Goal: Information Seeking & Learning: Learn about a topic

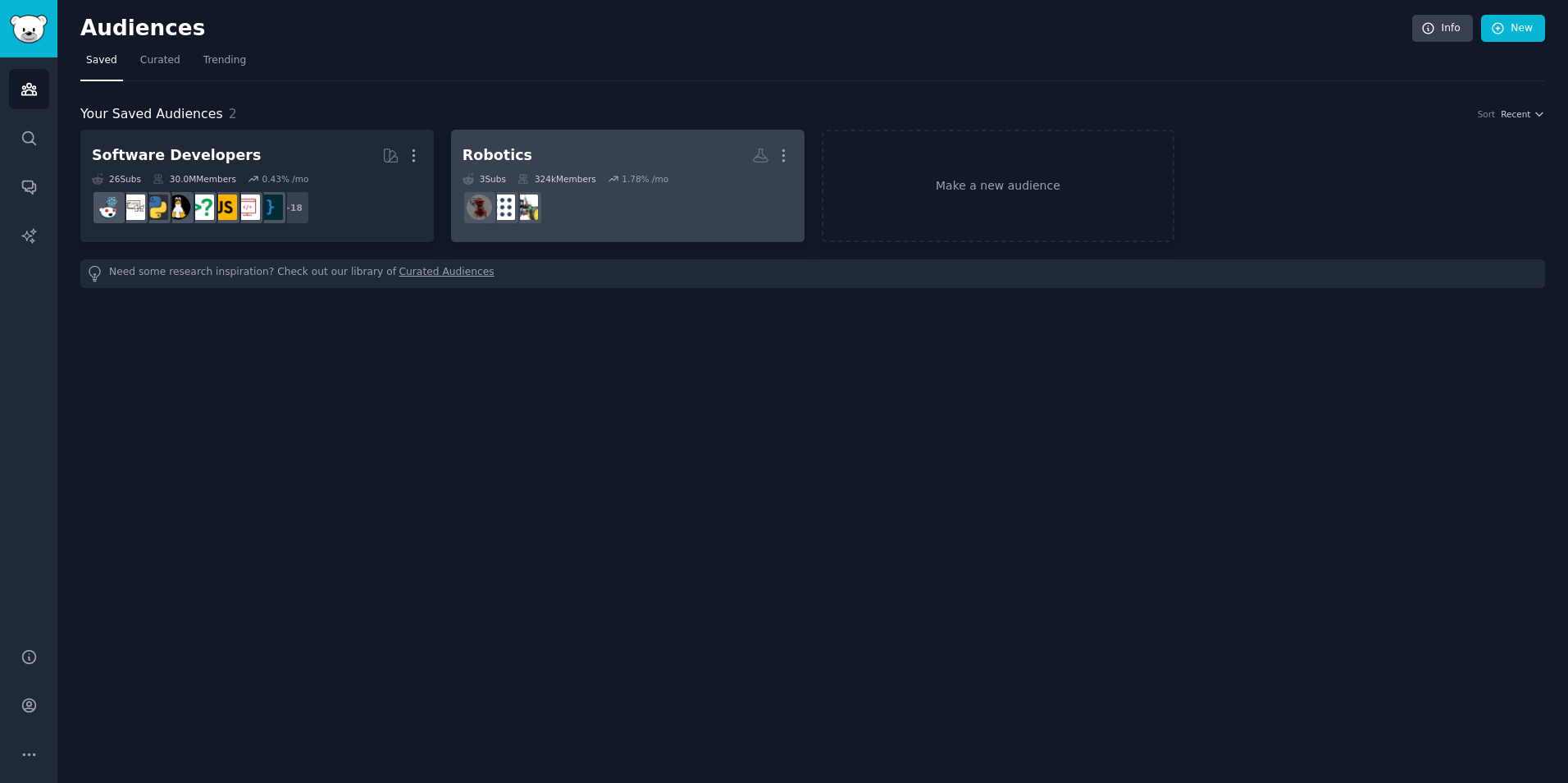
click at [637, 212] on dd "r/ArduinoAndRobotics" at bounding box center [627, 208] width 331 height 46
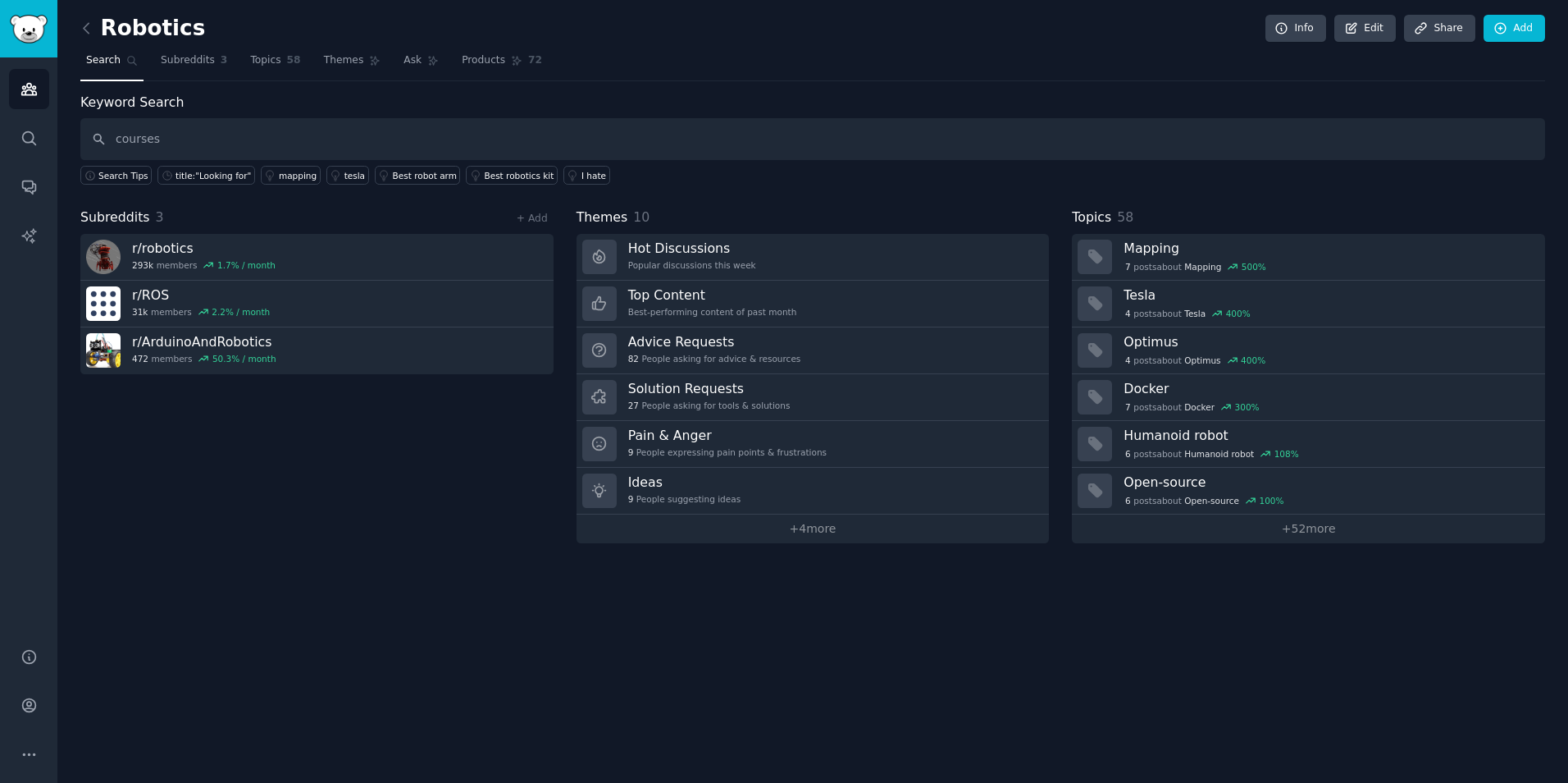
type input "courses"
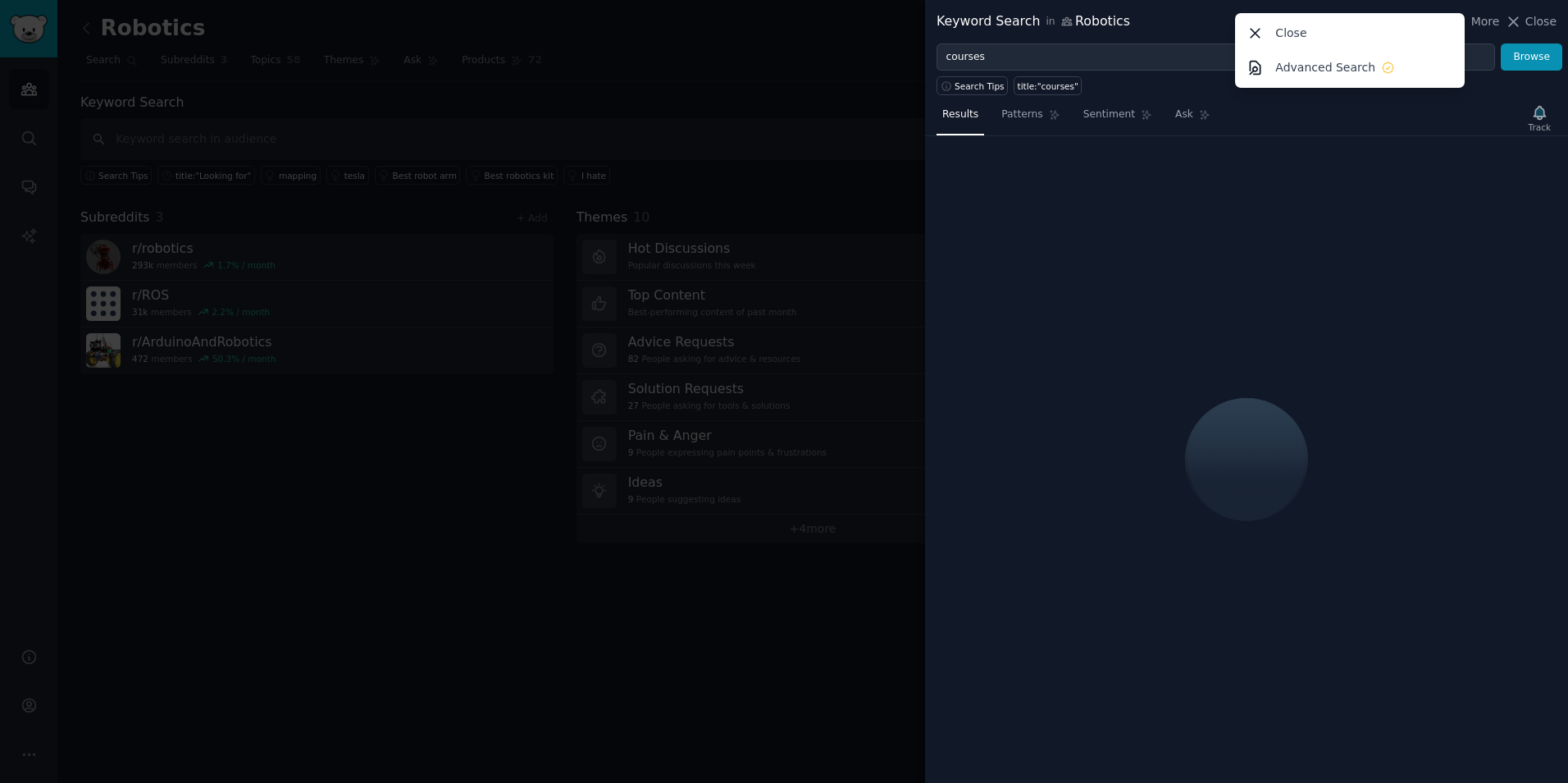
click at [1179, 15] on div "Keyword Search in Robotics More Close Advanced Search Close" at bounding box center [1247, 21] width 620 height 21
click at [1258, 32] on icon at bounding box center [1256, 33] width 9 height 9
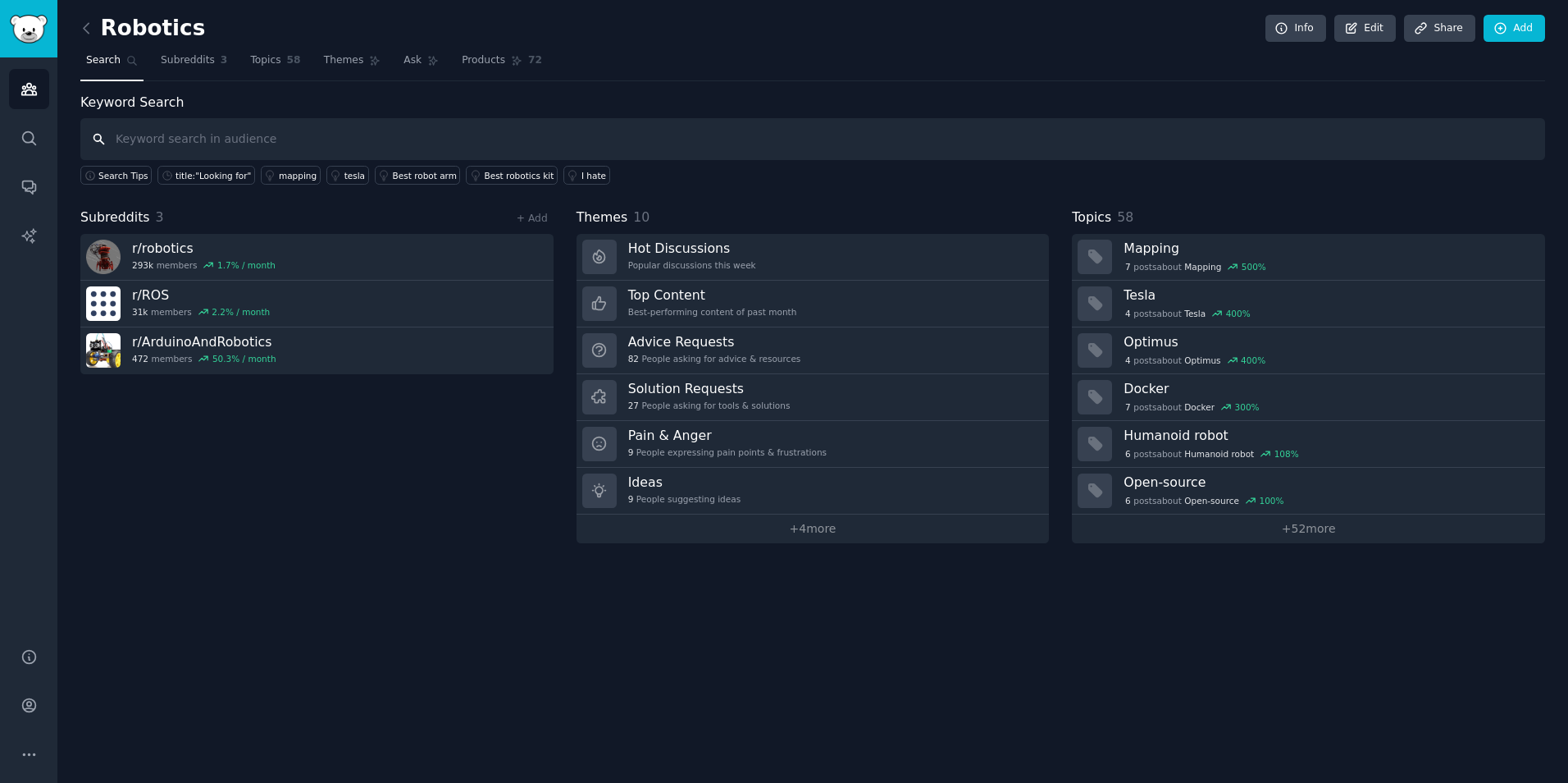
click at [1037, 130] on input "text" at bounding box center [813, 138] width 1465 height 42
type input "courses"
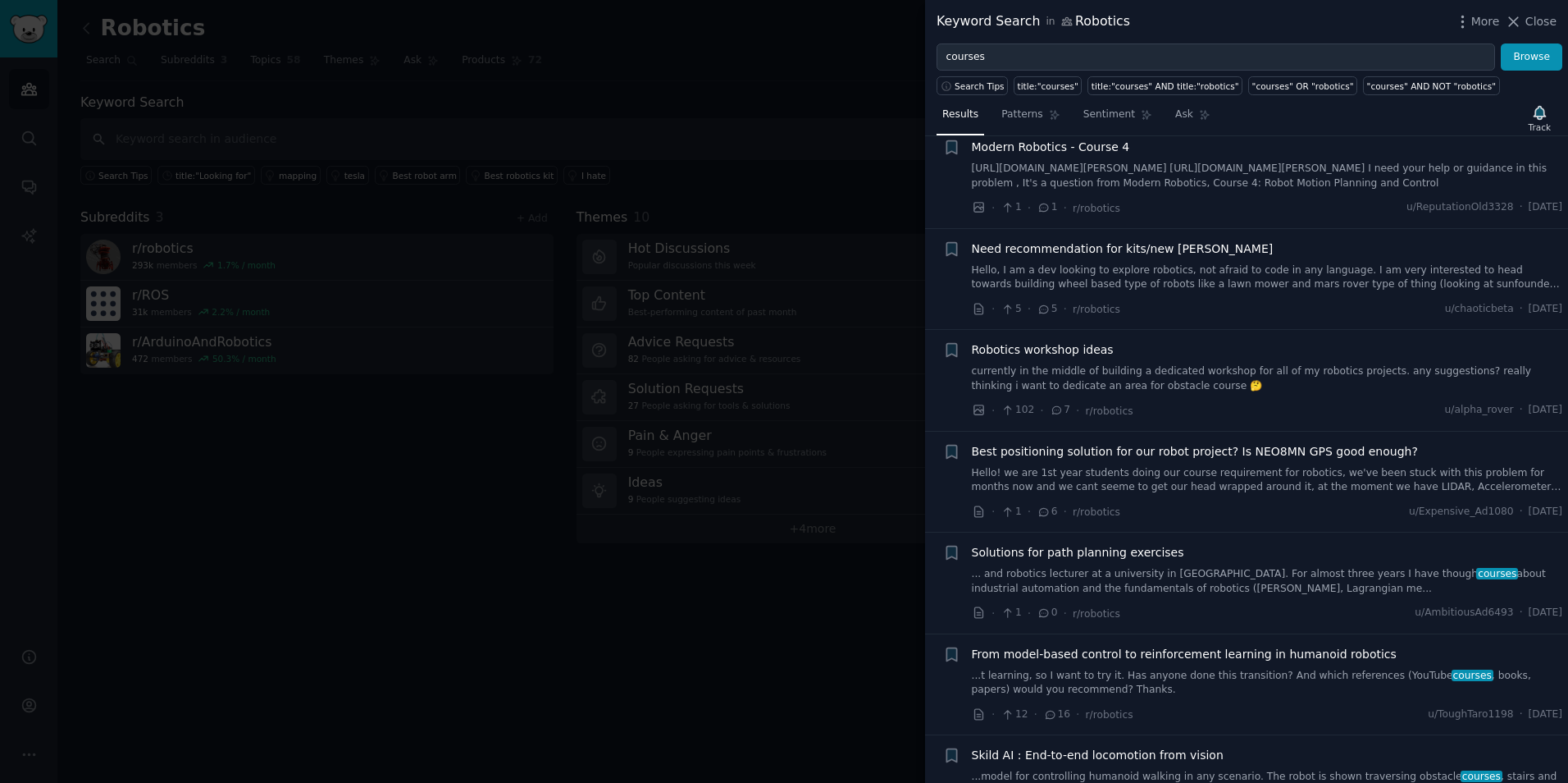
scroll to position [360, 0]
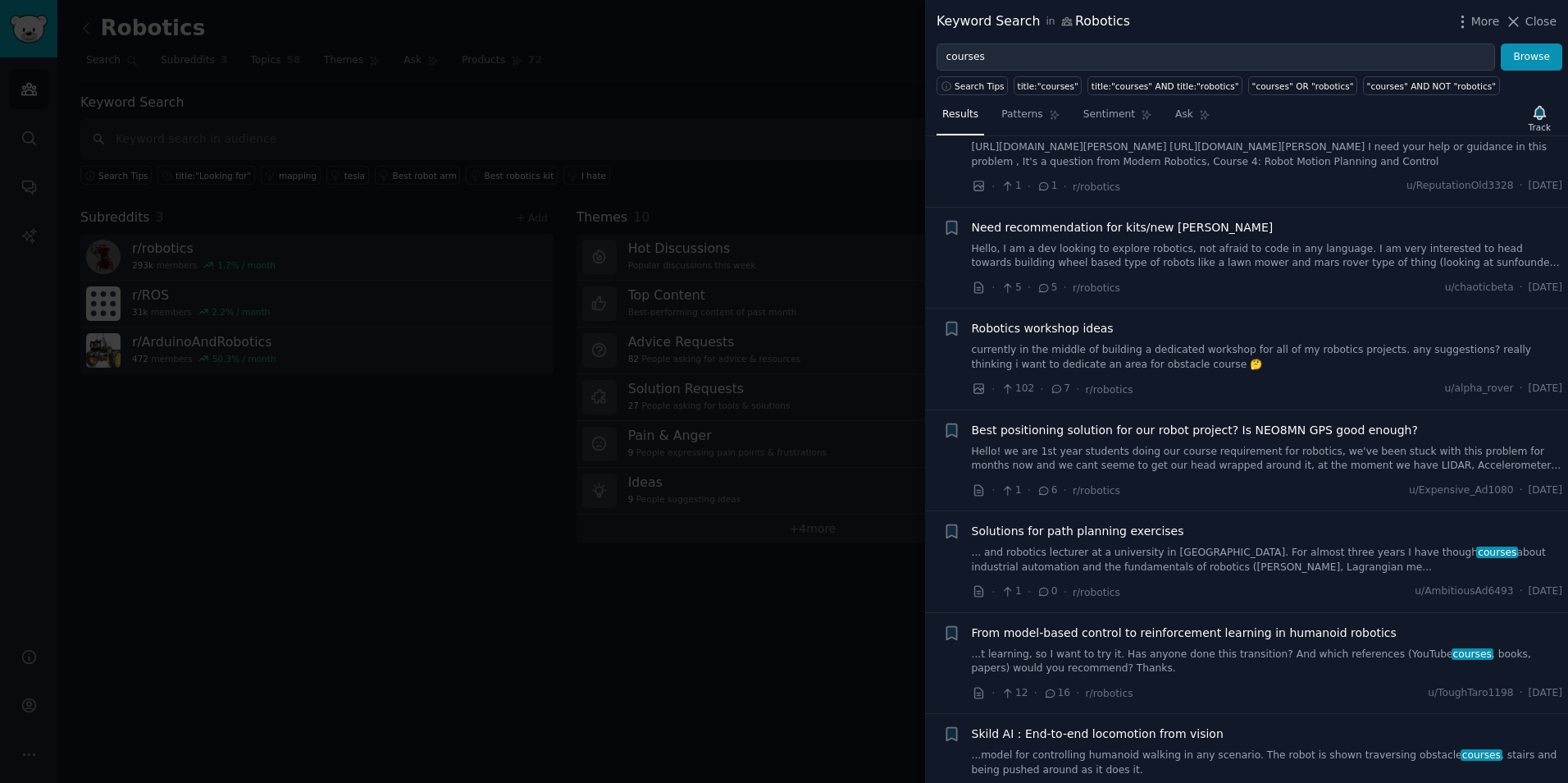
drag, startPoint x: 1124, startPoint y: 237, endPoint x: 1093, endPoint y: 230, distance: 31.8
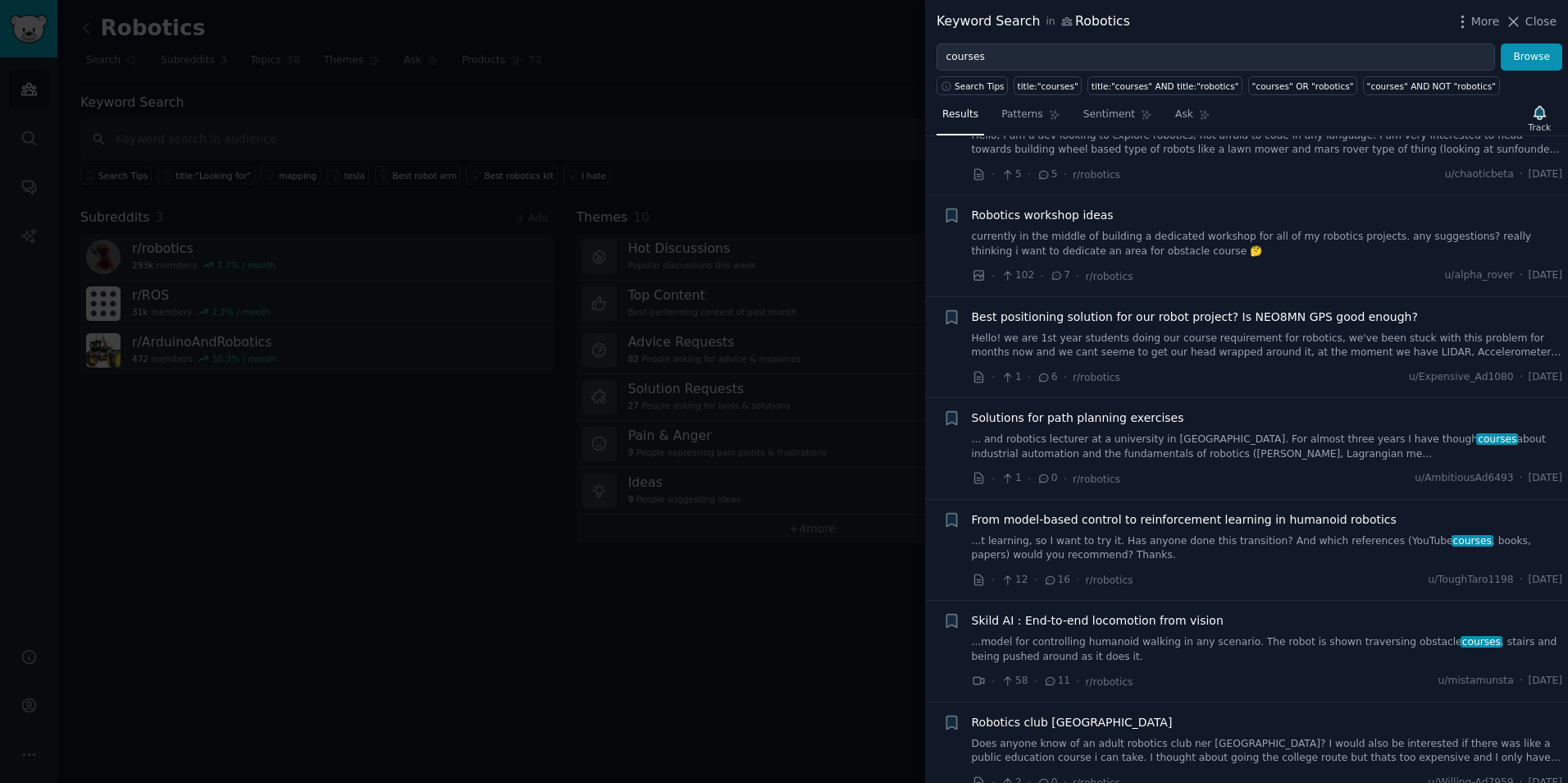
scroll to position [474, 0]
click at [1031, 212] on span "Robotics workshop ideas" at bounding box center [1042, 215] width 142 height 17
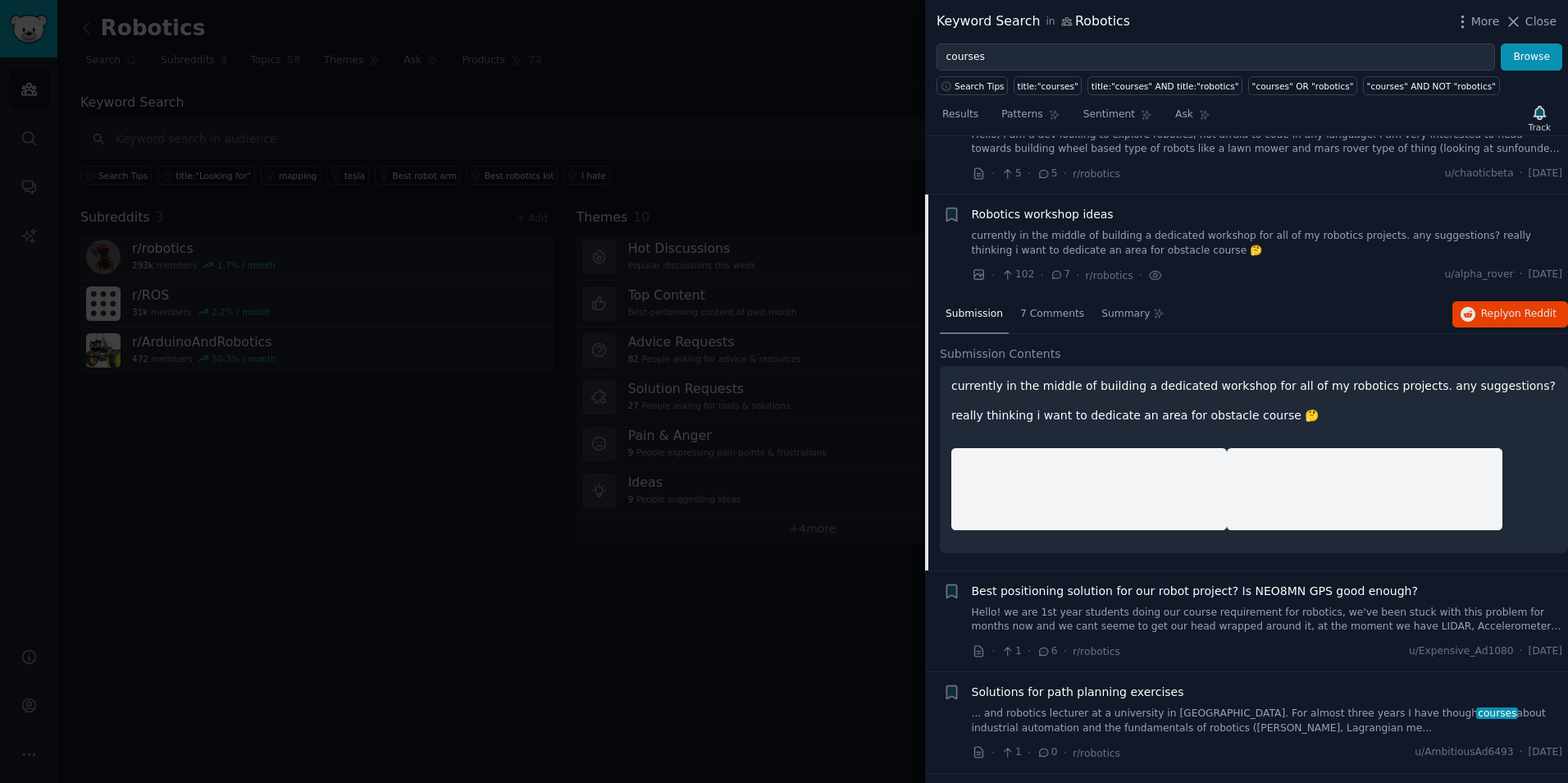
scroll to position [533, 0]
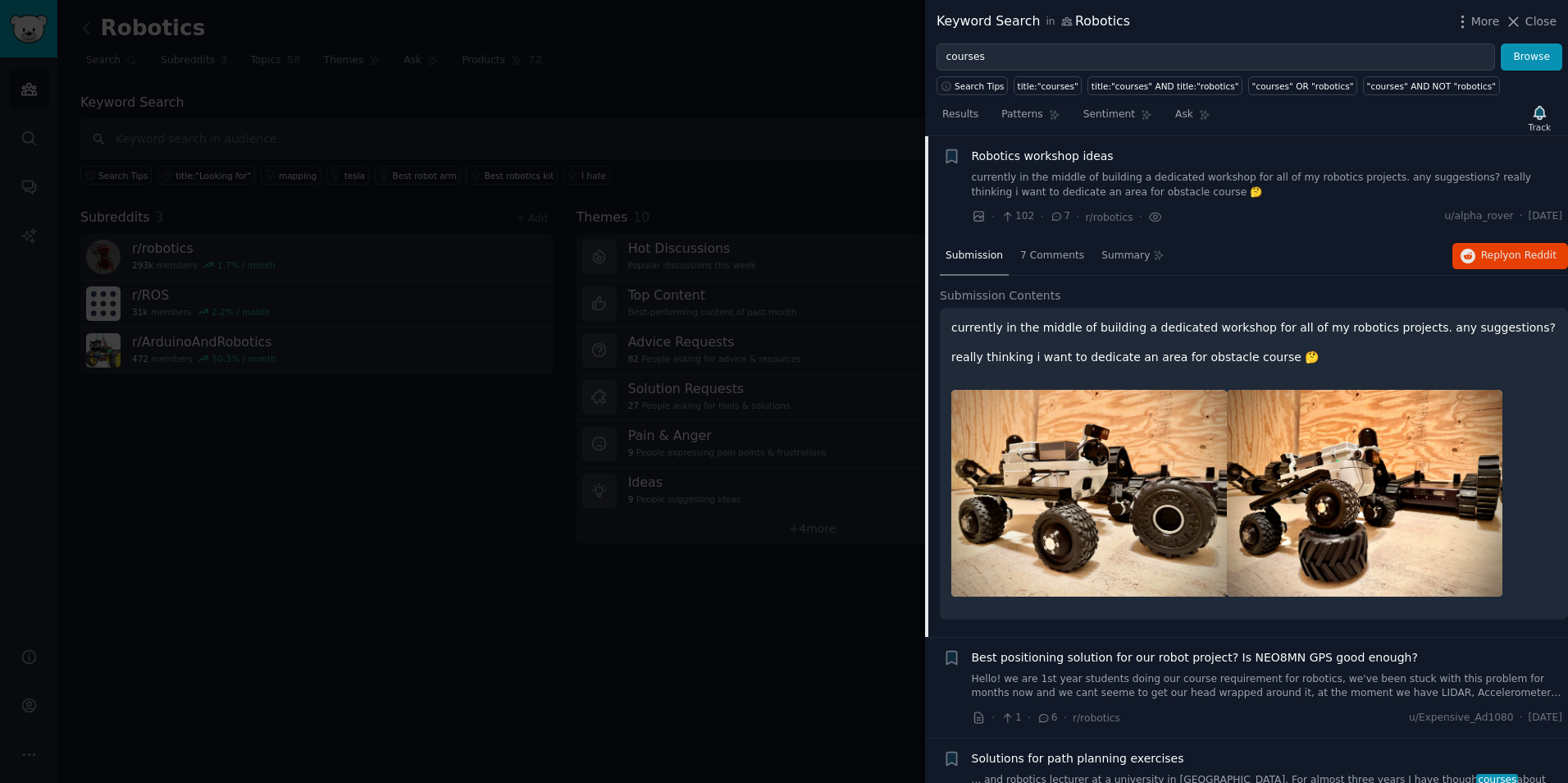
click at [1033, 174] on link "currently in the middle of building a dedicated workshop for all of my robotics…" at bounding box center [1267, 185] width 591 height 29
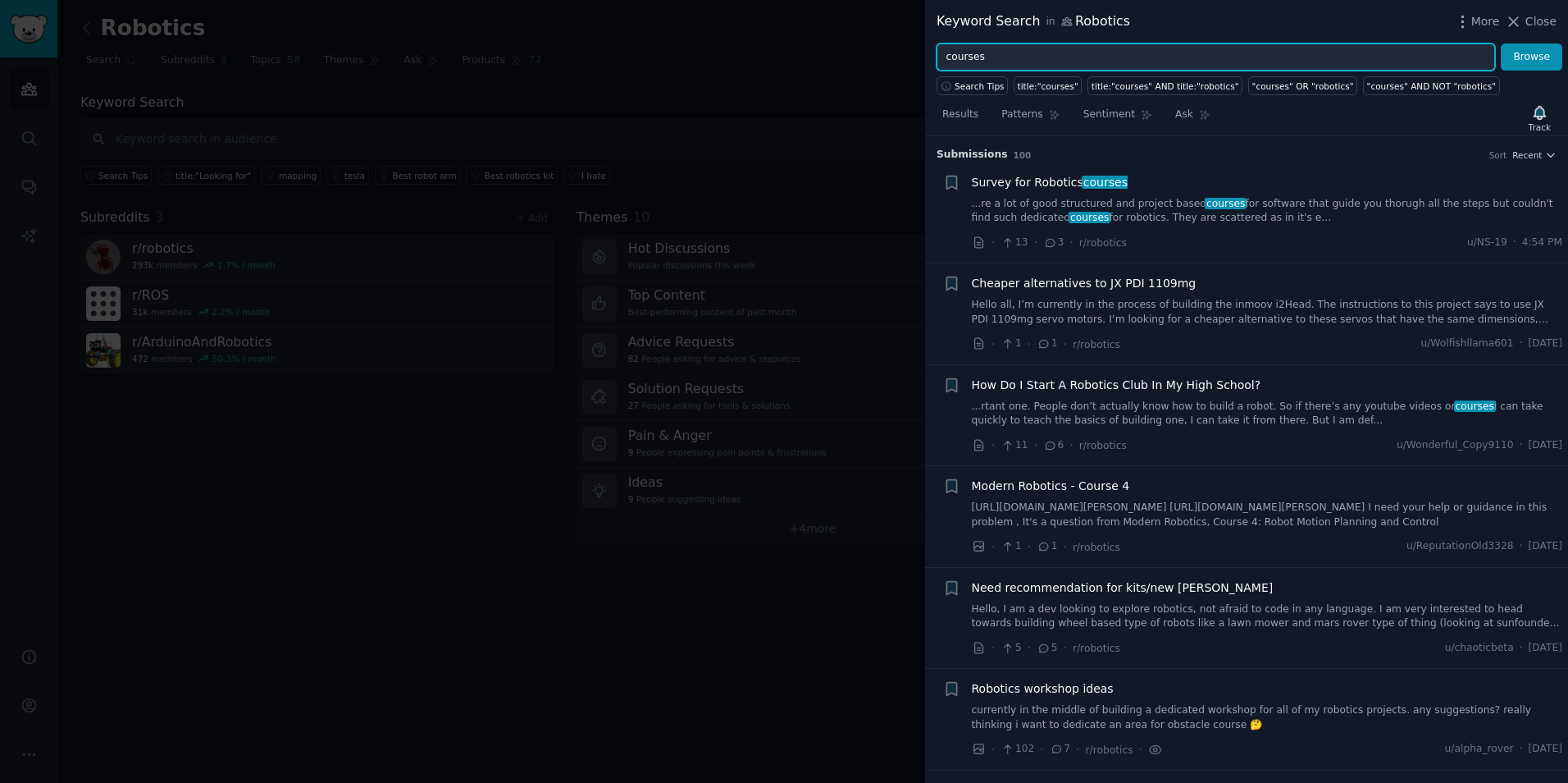
click at [982, 65] on input "courses" at bounding box center [1216, 57] width 559 height 28
type input "tutori"
click at [982, 65] on input "tutori" at bounding box center [1216, 57] width 559 height 28
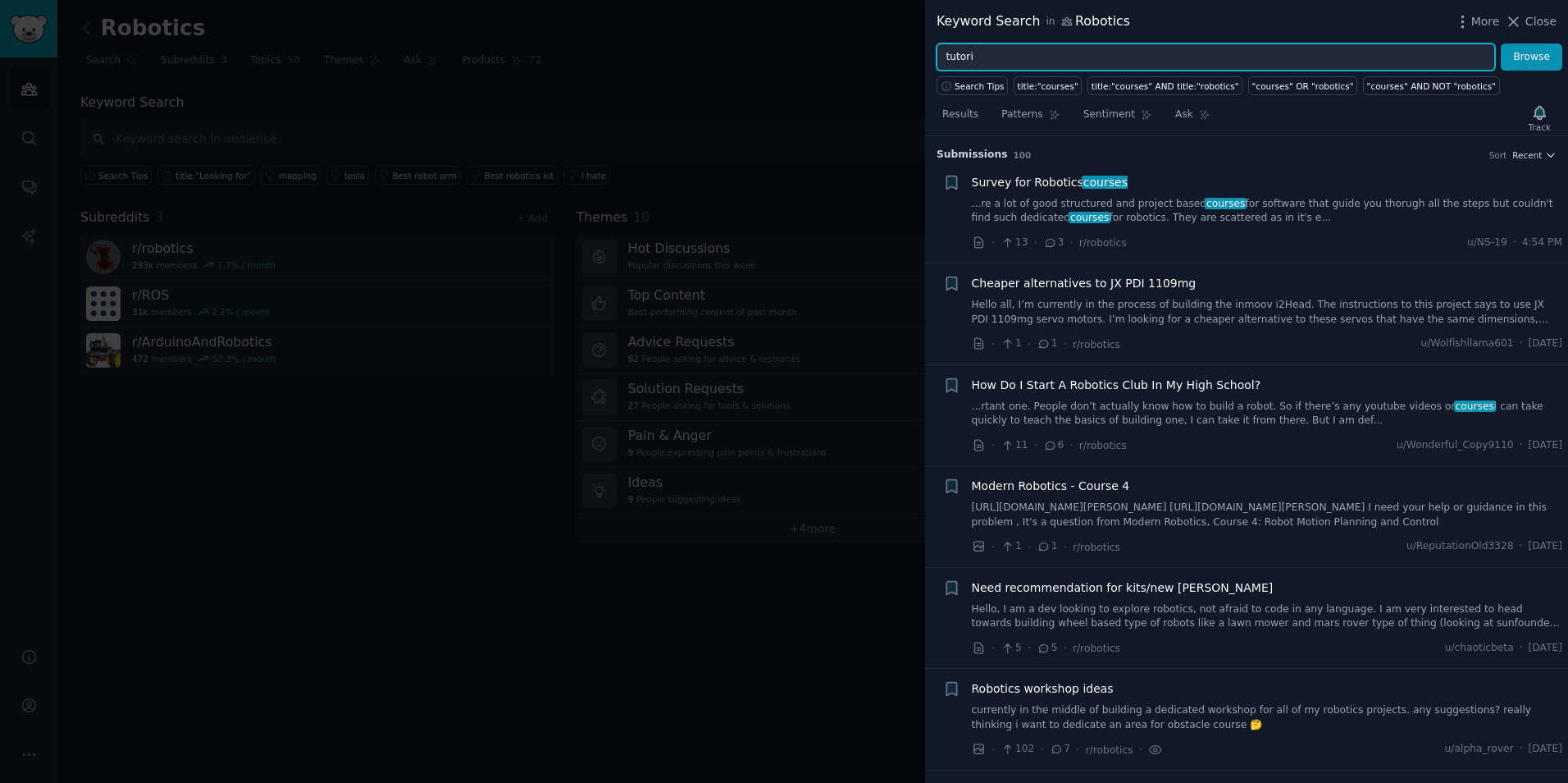
click at [982, 65] on input "tutori" at bounding box center [1216, 57] width 559 height 28
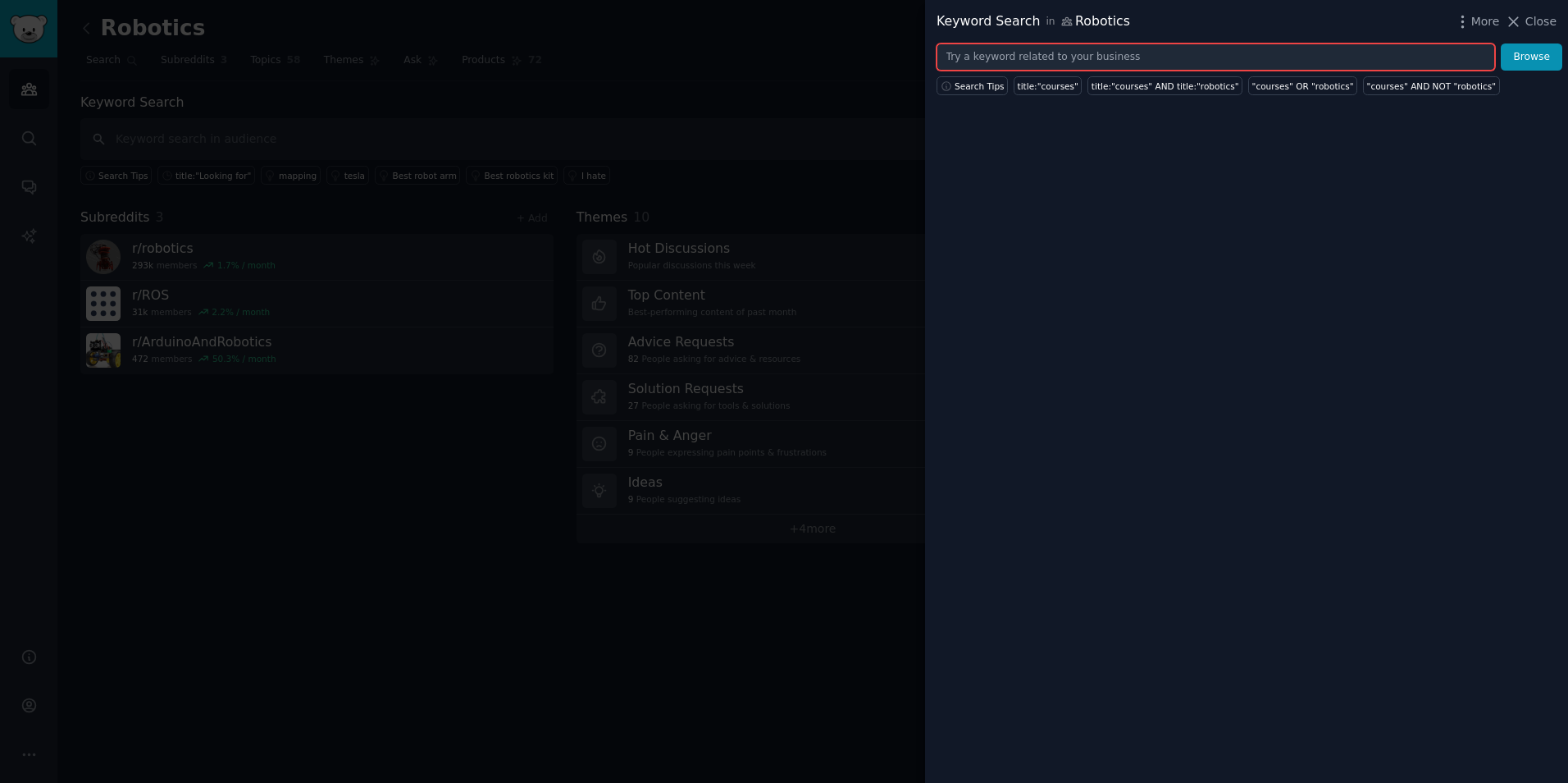
click at [982, 65] on input "text" at bounding box center [1216, 57] width 559 height 28
click at [1028, 47] on input "tutorials" at bounding box center [1216, 57] width 559 height 28
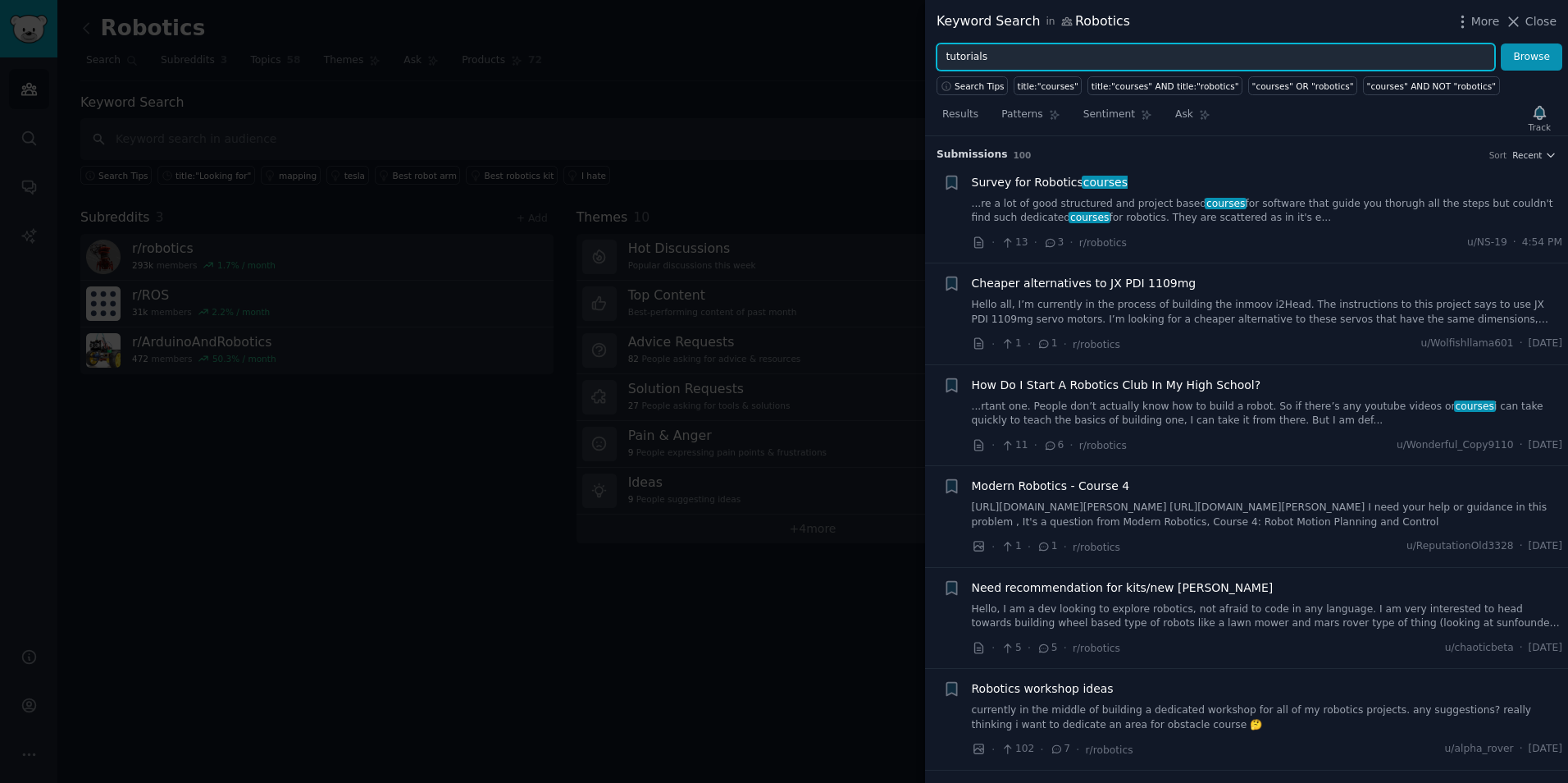
click at [1007, 58] on input "tutorials" at bounding box center [1216, 57] width 559 height 28
type input "tutorials"
click at [1501, 44] on button "Browse" at bounding box center [1532, 57] width 62 height 28
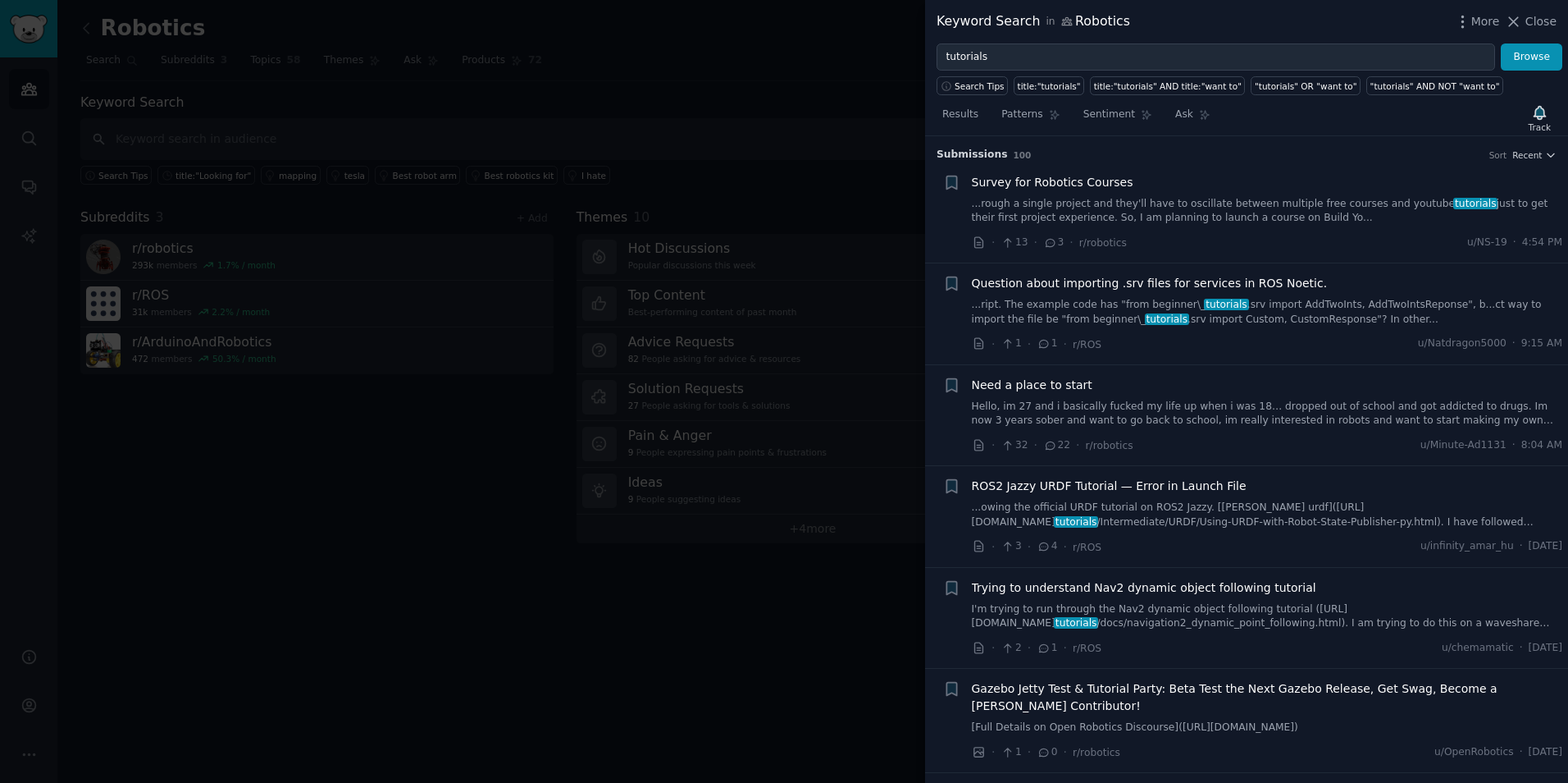
click at [1241, 412] on link "Hello, im 27 and i basically fucked my life up when i was 18… dropped out of sc…" at bounding box center [1267, 414] width 591 height 29
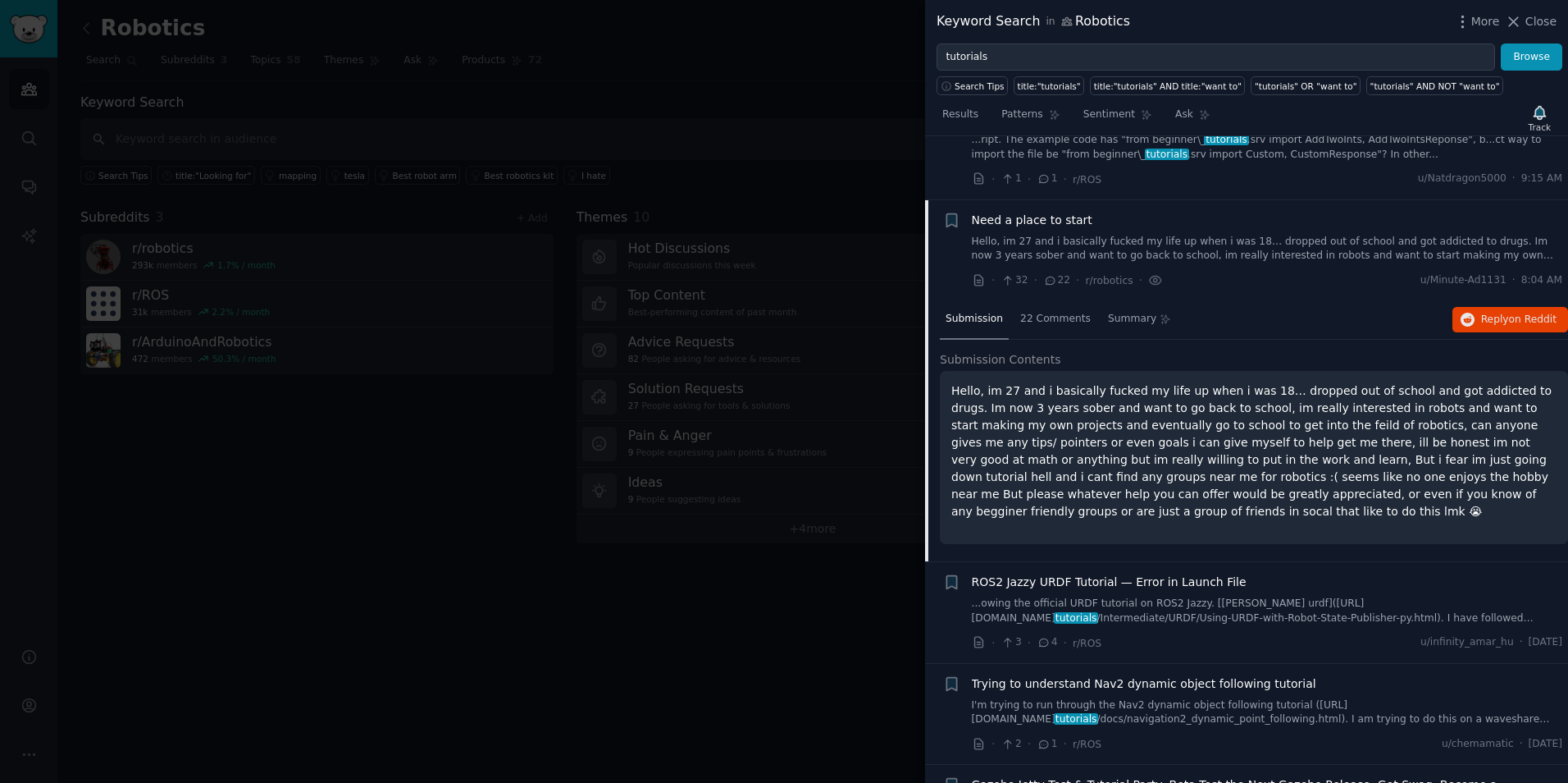
scroll to position [164, 0]
click at [1148, 273] on icon at bounding box center [1155, 281] width 15 height 17
click at [1130, 244] on link "Hello, im 27 and i basically fucked my life up when i was 18… dropped out of sc…" at bounding box center [1267, 250] width 591 height 29
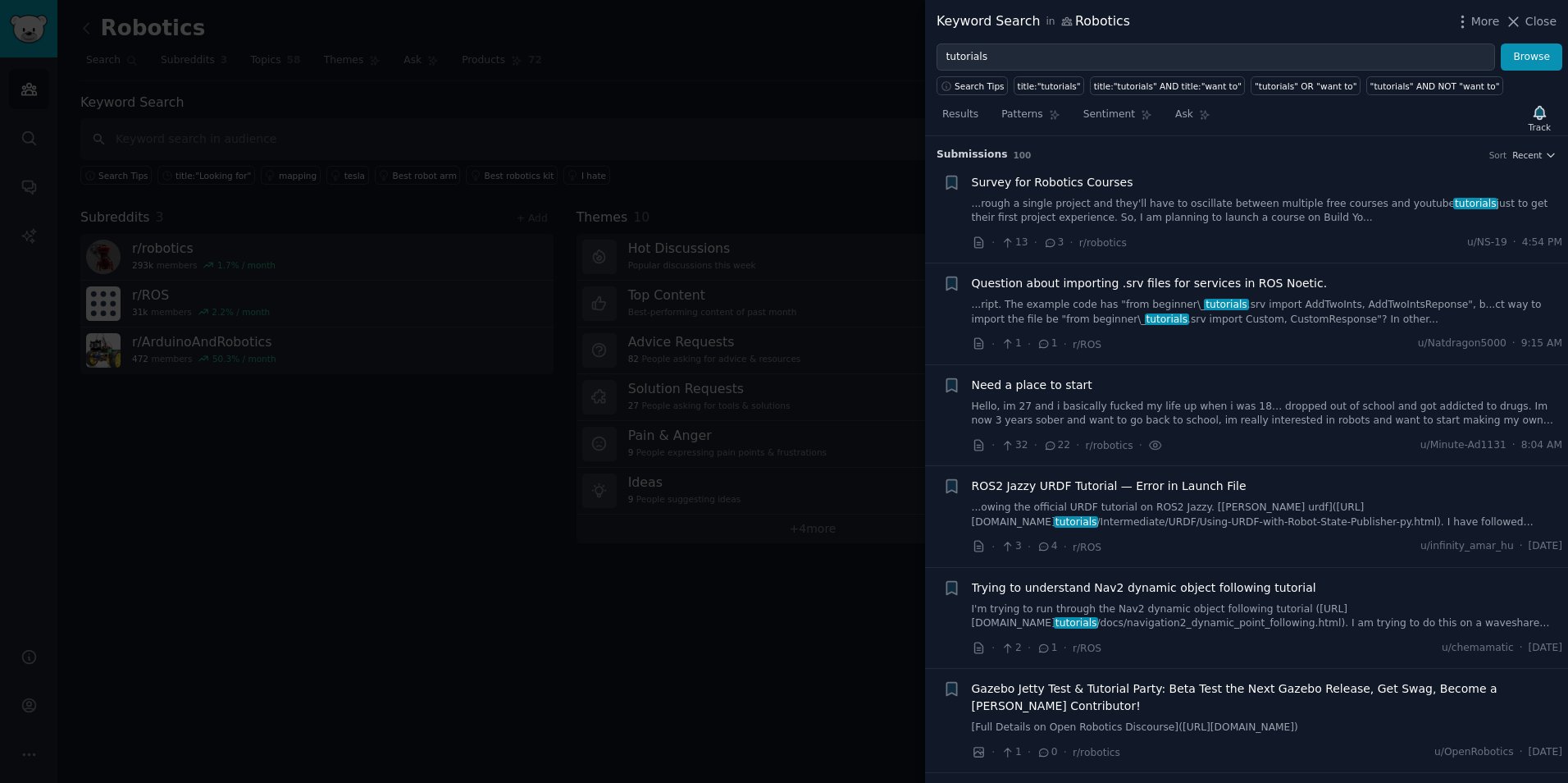
click at [1133, 403] on link "Hello, im 27 and i basically fucked my life up when i was 18… dropped out of sc…" at bounding box center [1267, 414] width 591 height 29
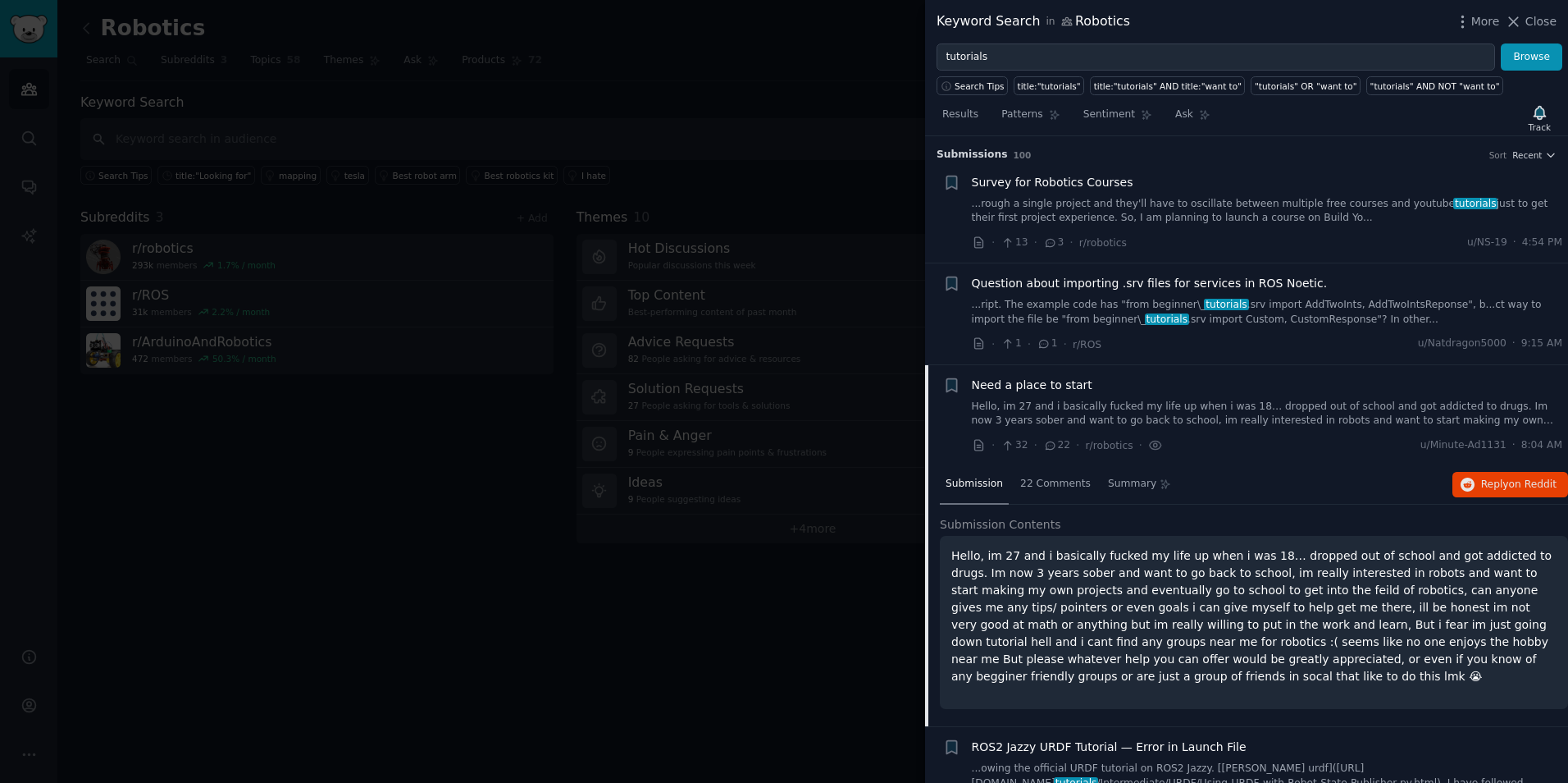
scroll to position [229, 0]
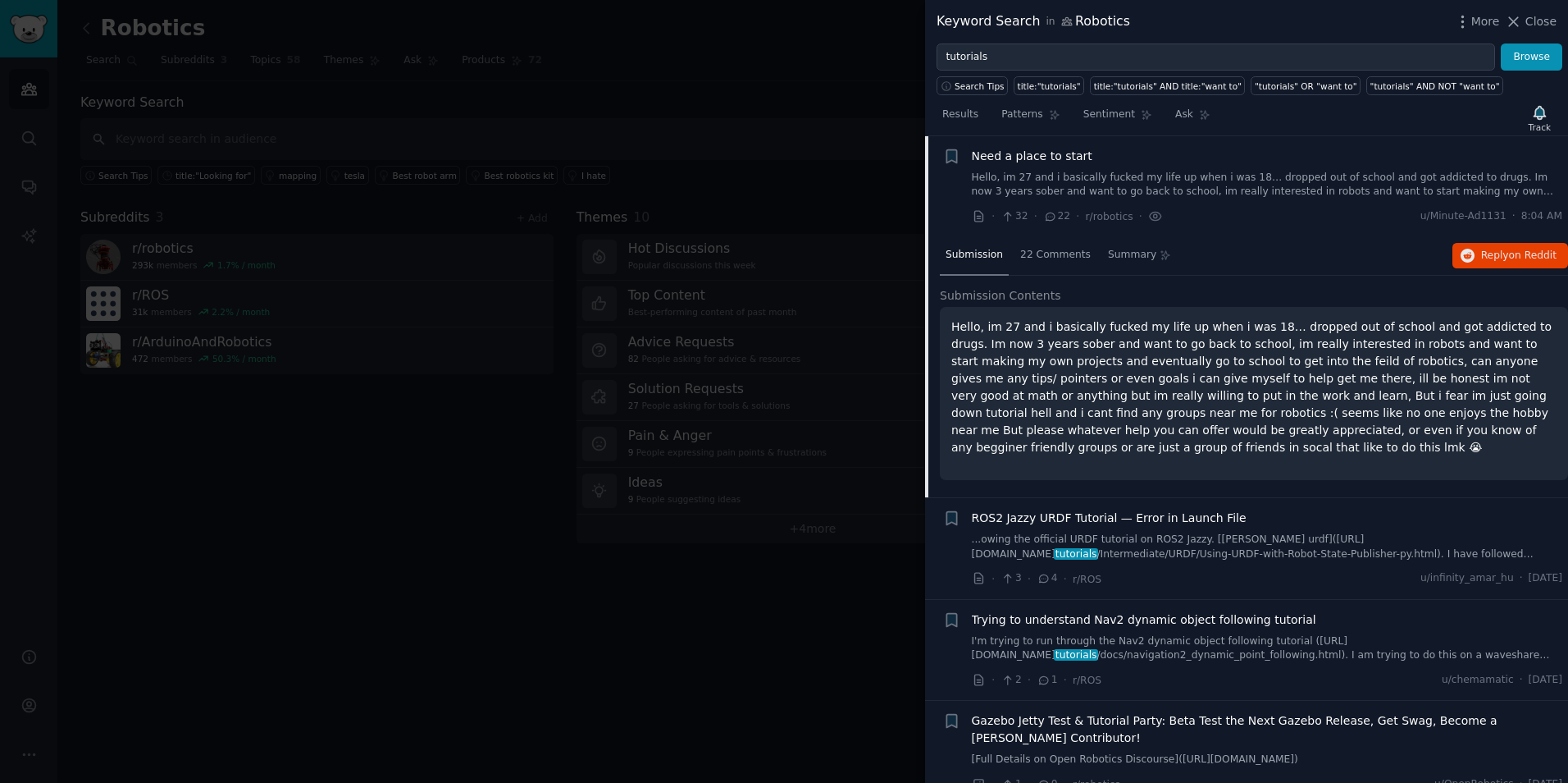
click at [1552, 5] on div "Keyword Search in Robotics More Close" at bounding box center [1247, 21] width 643 height 44
click at [1536, 19] on span "Close" at bounding box center [1541, 21] width 31 height 17
click at [1547, 26] on div "Robotics Info Edit Share Add Search Subreddits 3 Topics 58 Themes Ask Products …" at bounding box center [813, 392] width 1511 height 783
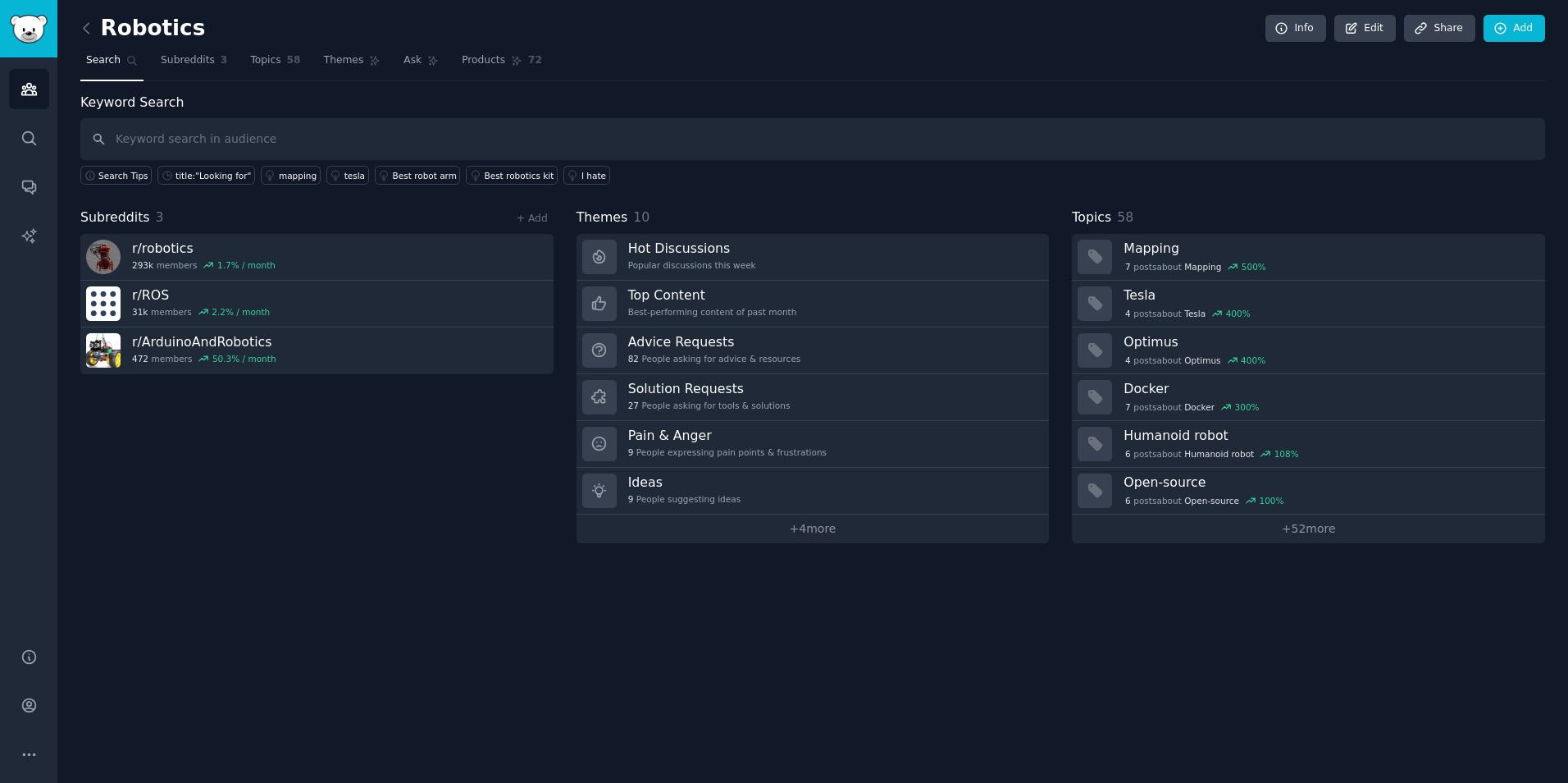
click at [831, 58] on nav "Search Subreddits 3 Topics 58 Themes Ask Products 72" at bounding box center [813, 64] width 1465 height 33
click at [97, 56] on span "Search" at bounding box center [103, 60] width 34 height 15
click at [92, 35] on icon at bounding box center [86, 28] width 17 height 17
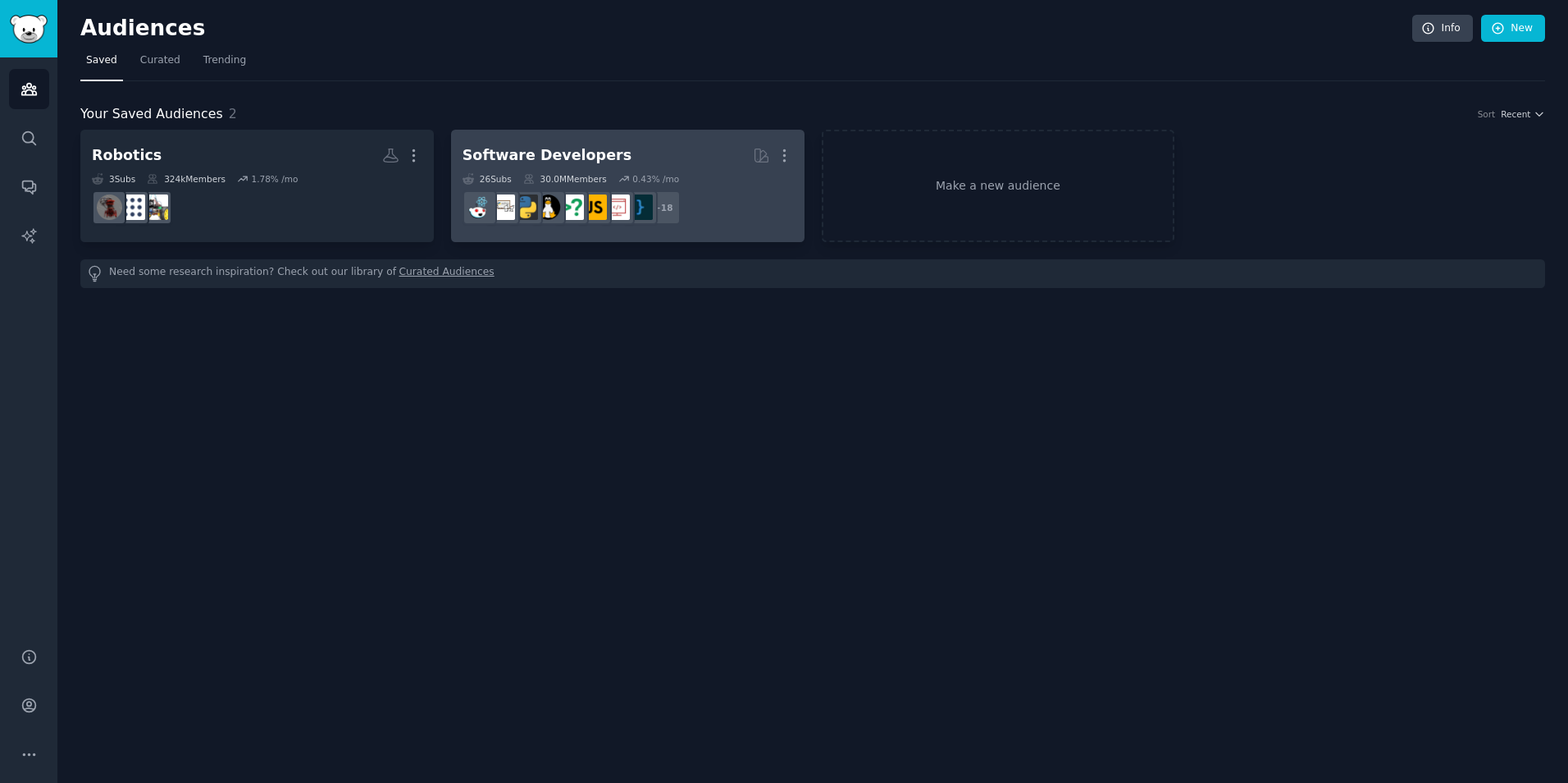
click at [597, 150] on h2 "Software Developers More" at bounding box center [627, 156] width 331 height 29
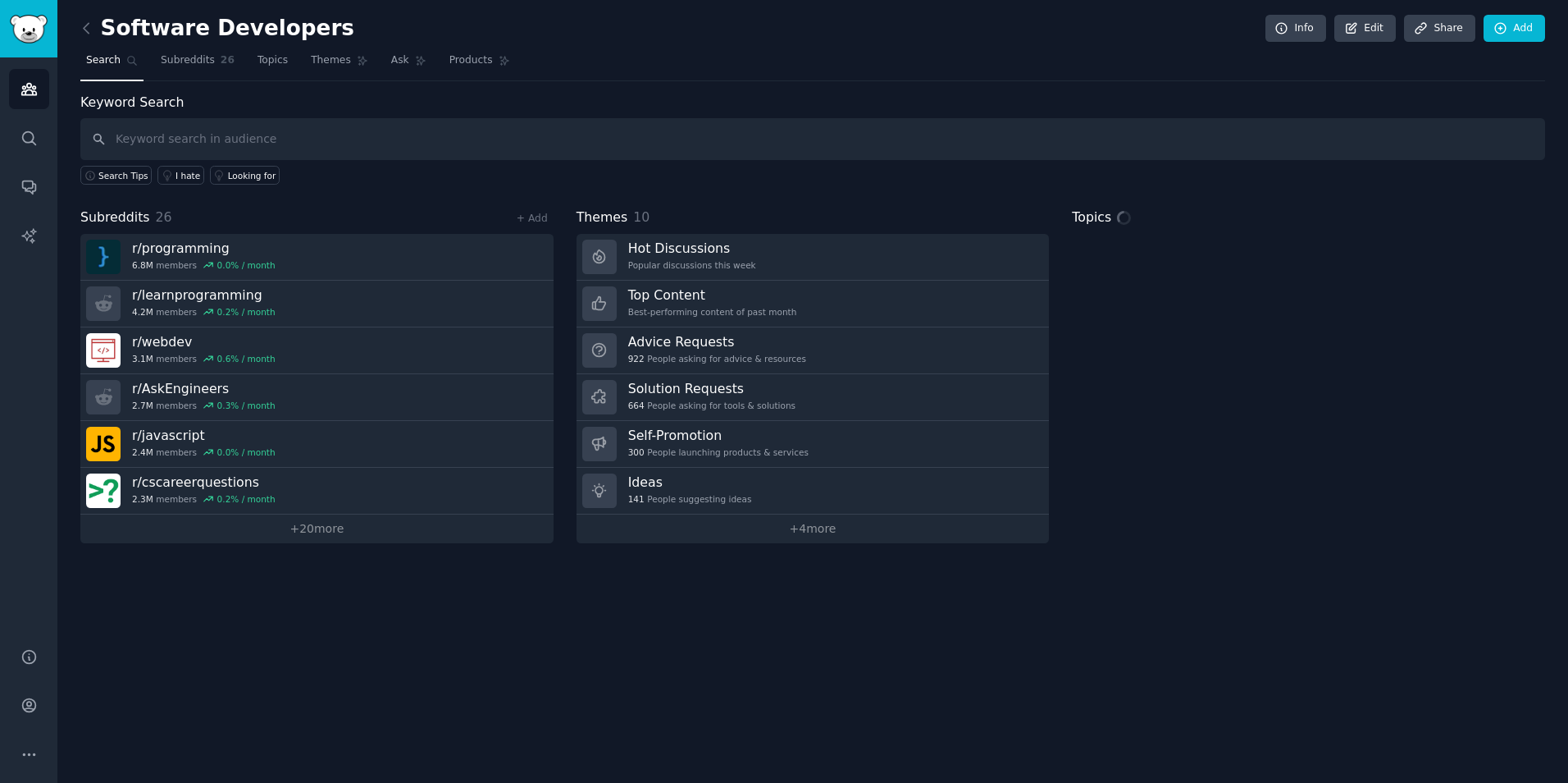
click at [87, 15] on link at bounding box center [91, 28] width 21 height 26
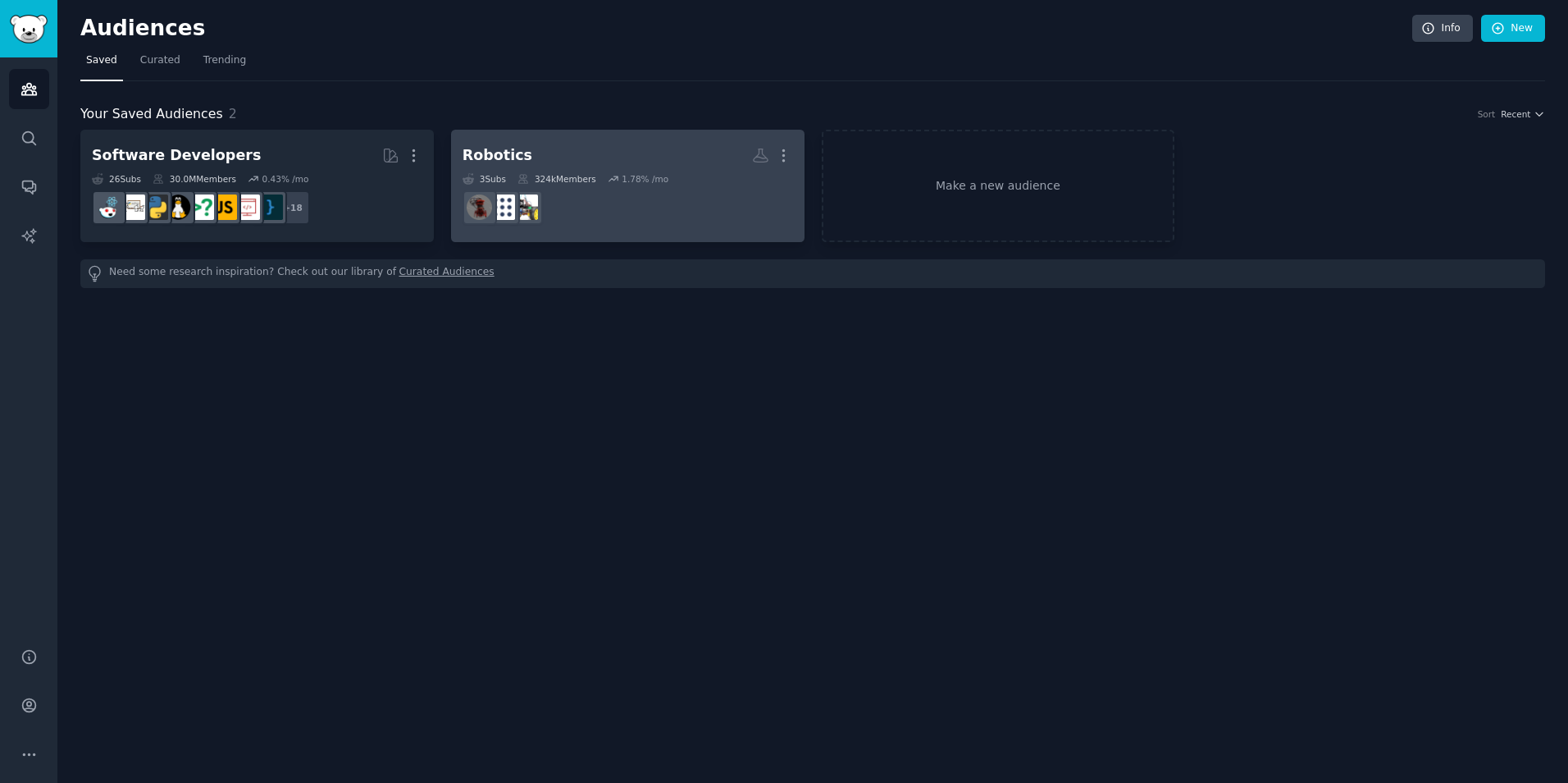
click at [578, 164] on h2 "Robotics More" at bounding box center [627, 156] width 331 height 29
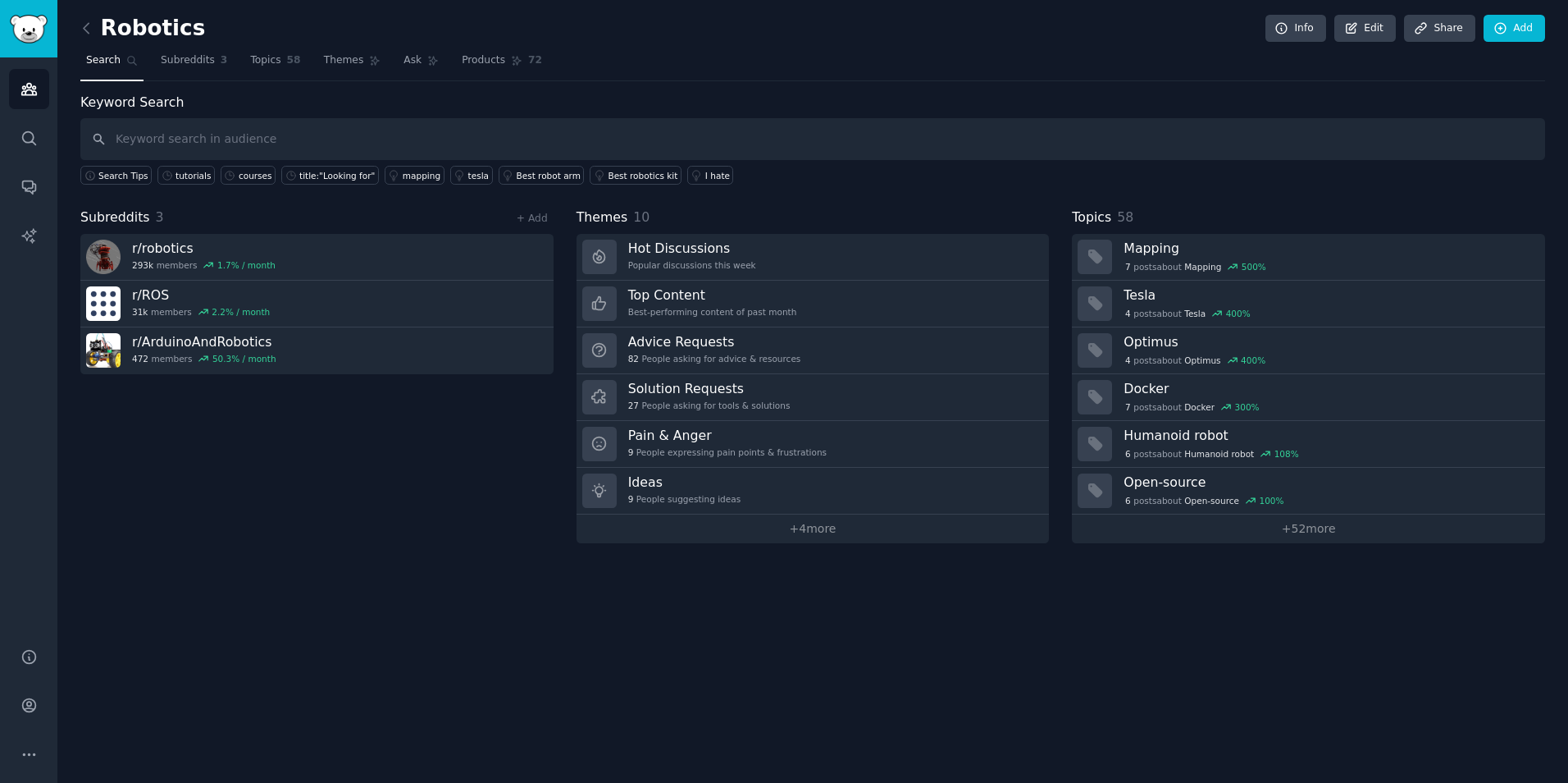
click at [322, 127] on input "text" at bounding box center [813, 138] width 1465 height 42
type input "courses"
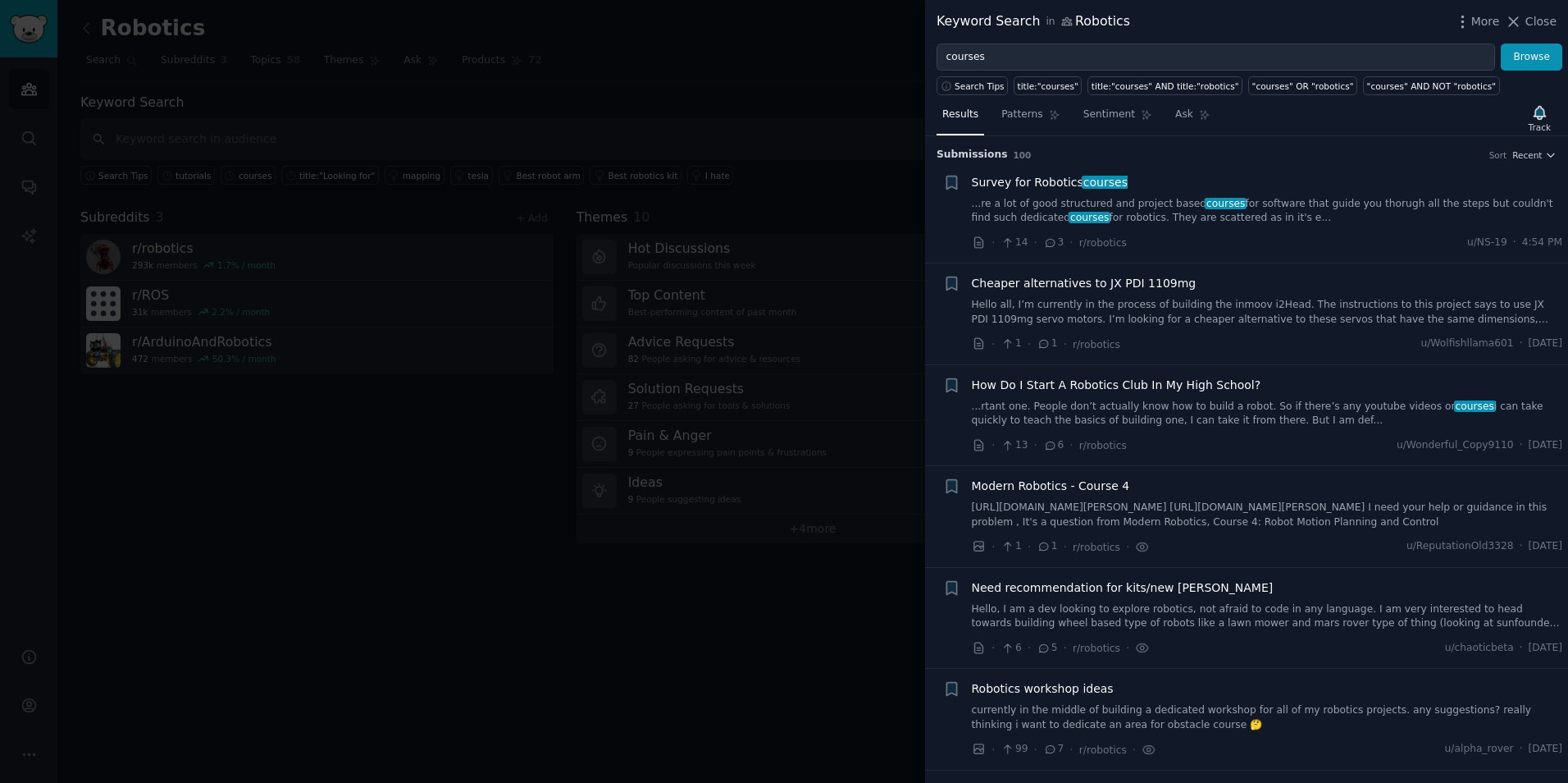
click at [1189, 388] on span "How Do I Start A Robotics Club In My High School?" at bounding box center [1116, 386] width 290 height 17
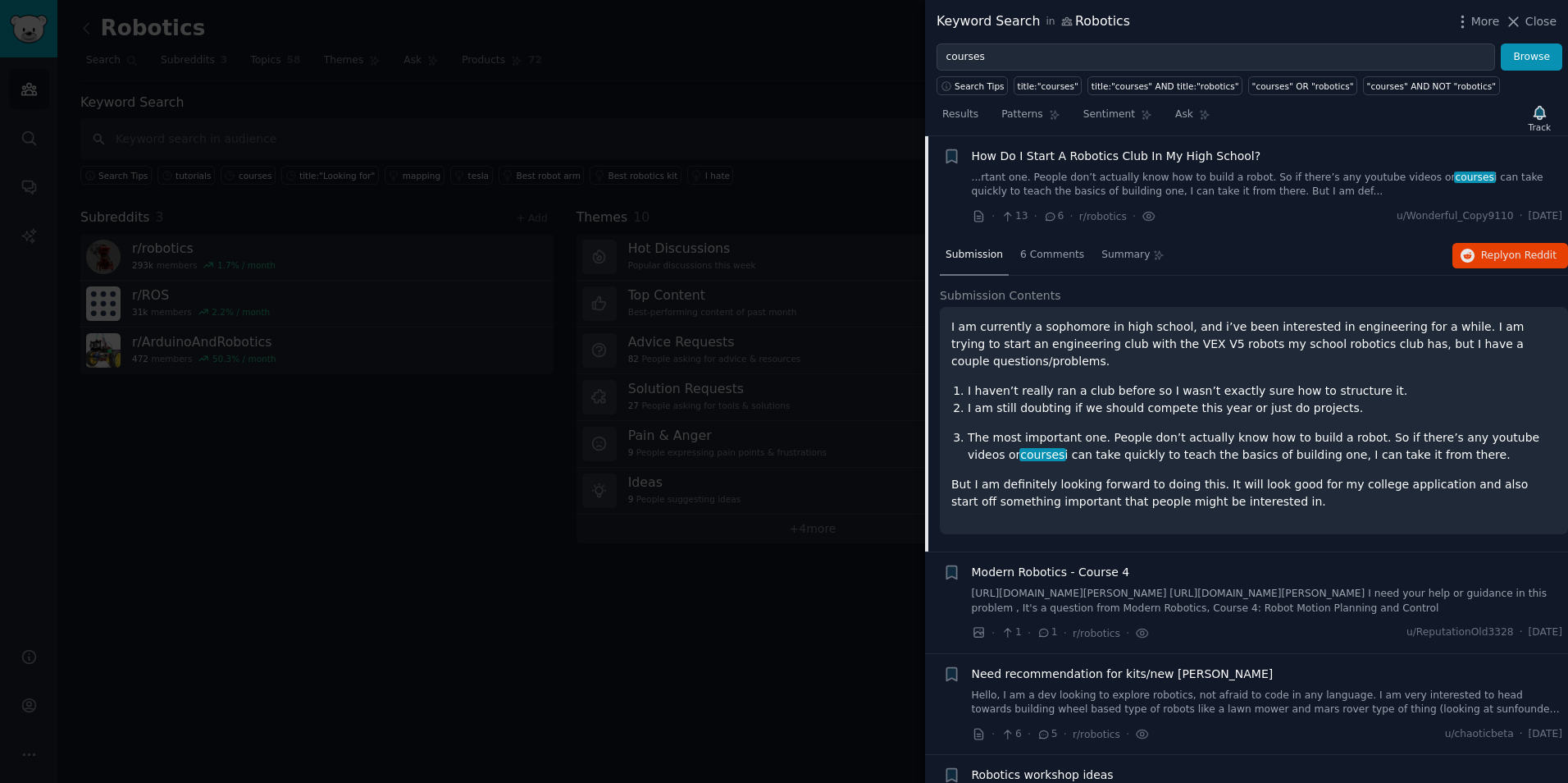
scroll to position [272, 0]
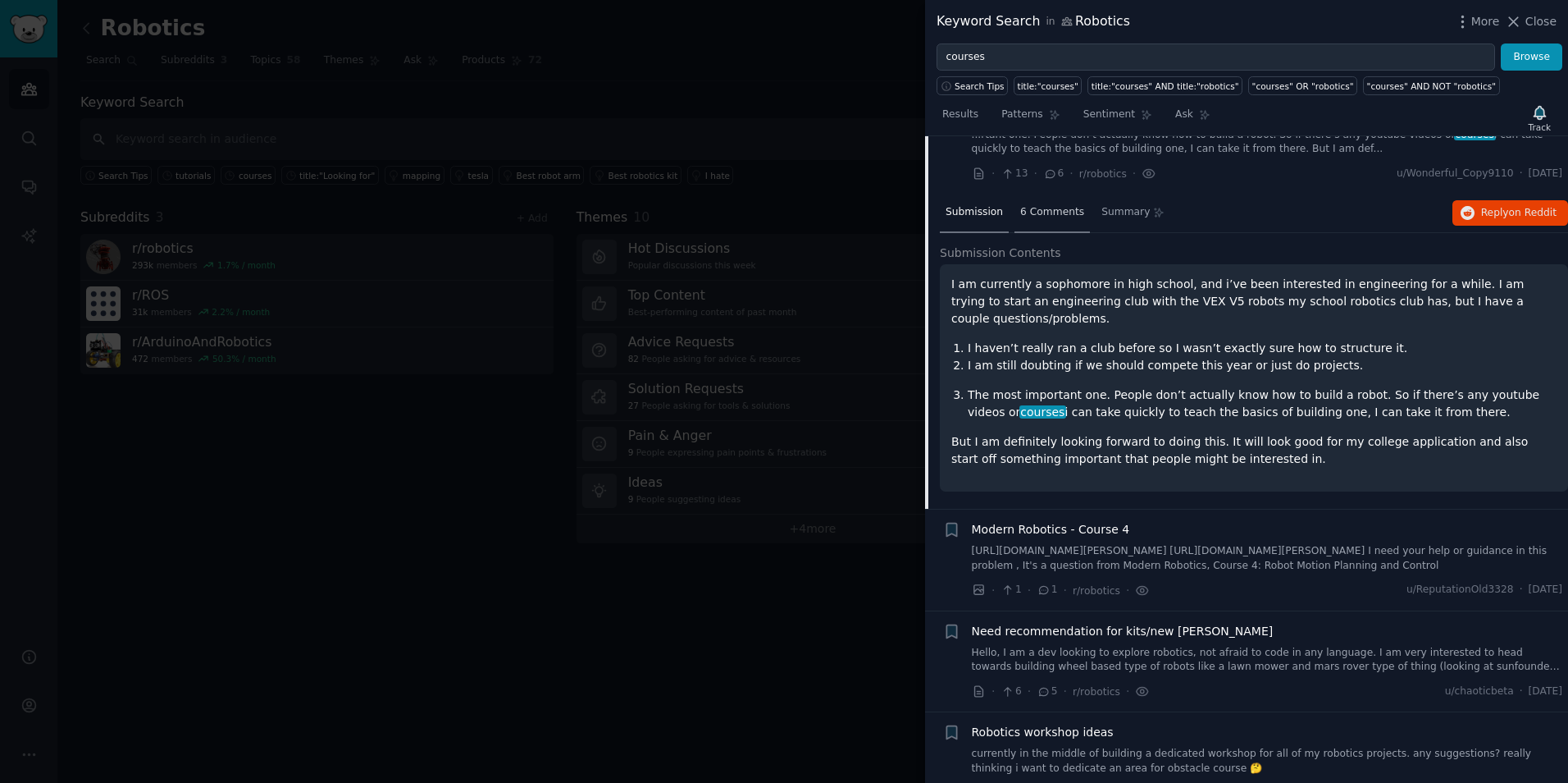
click at [1048, 216] on span "6 Comments" at bounding box center [1052, 212] width 64 height 15
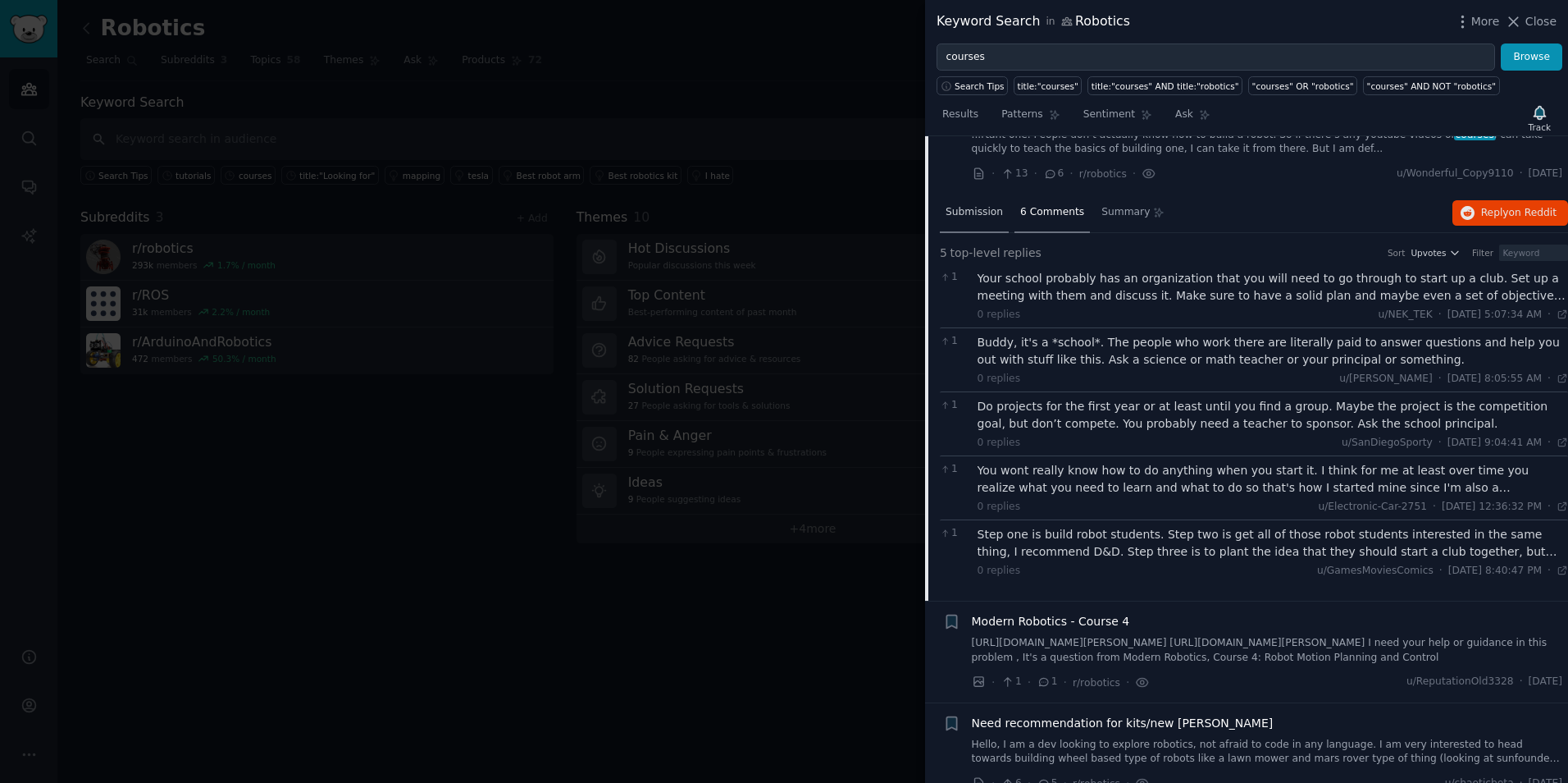
click at [976, 223] on div "Submission" at bounding box center [974, 214] width 69 height 39
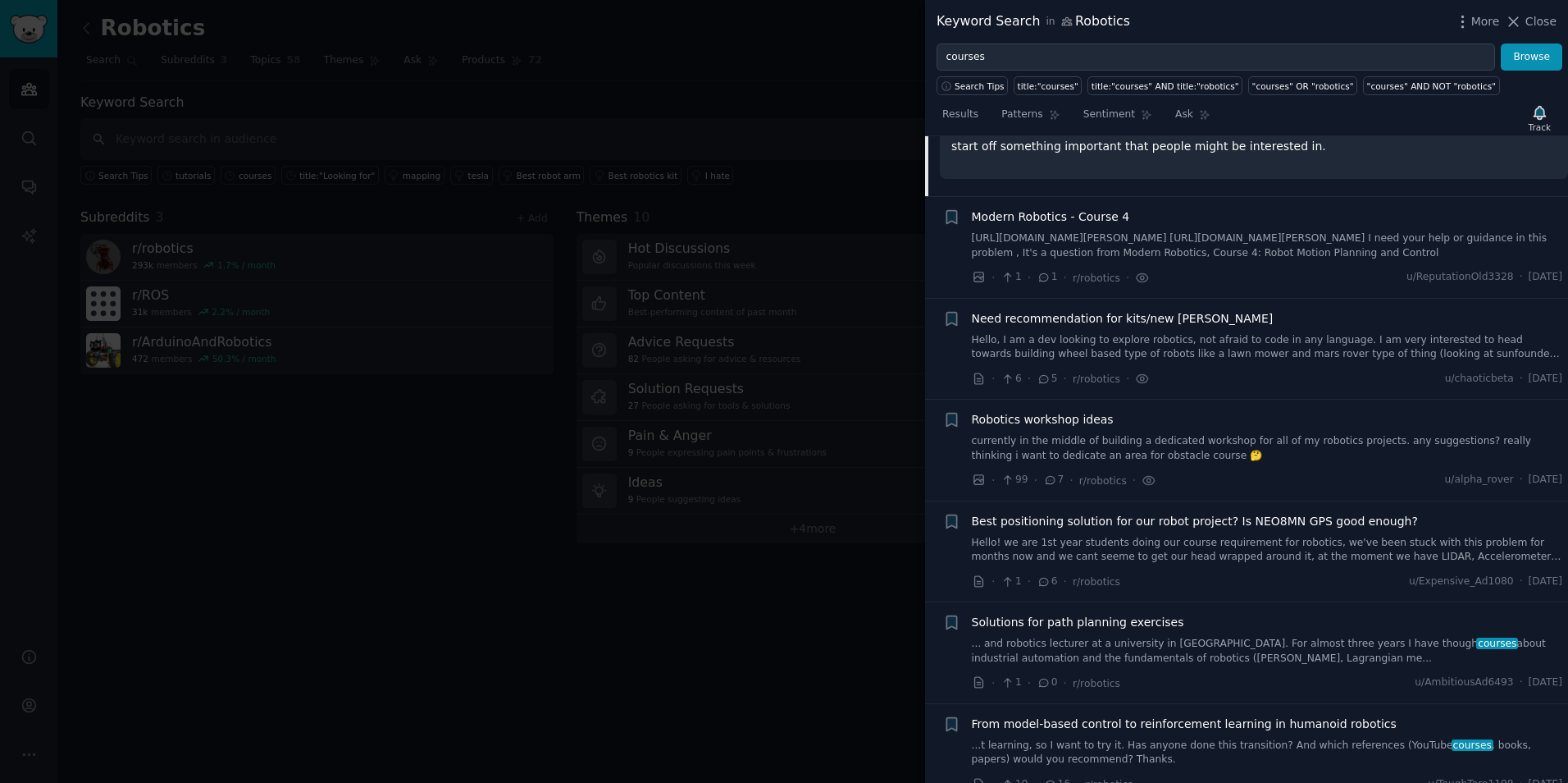
scroll to position [586, 0]
click at [1093, 209] on div "Modern Robotics - Course 4 https://preview.redd.it/bkc3ftcsdhkf1.png?width=1166…" at bounding box center [1267, 233] width 591 height 51
click at [1009, 207] on span "Modern Robotics - Course 4" at bounding box center [1050, 215] width 158 height 17
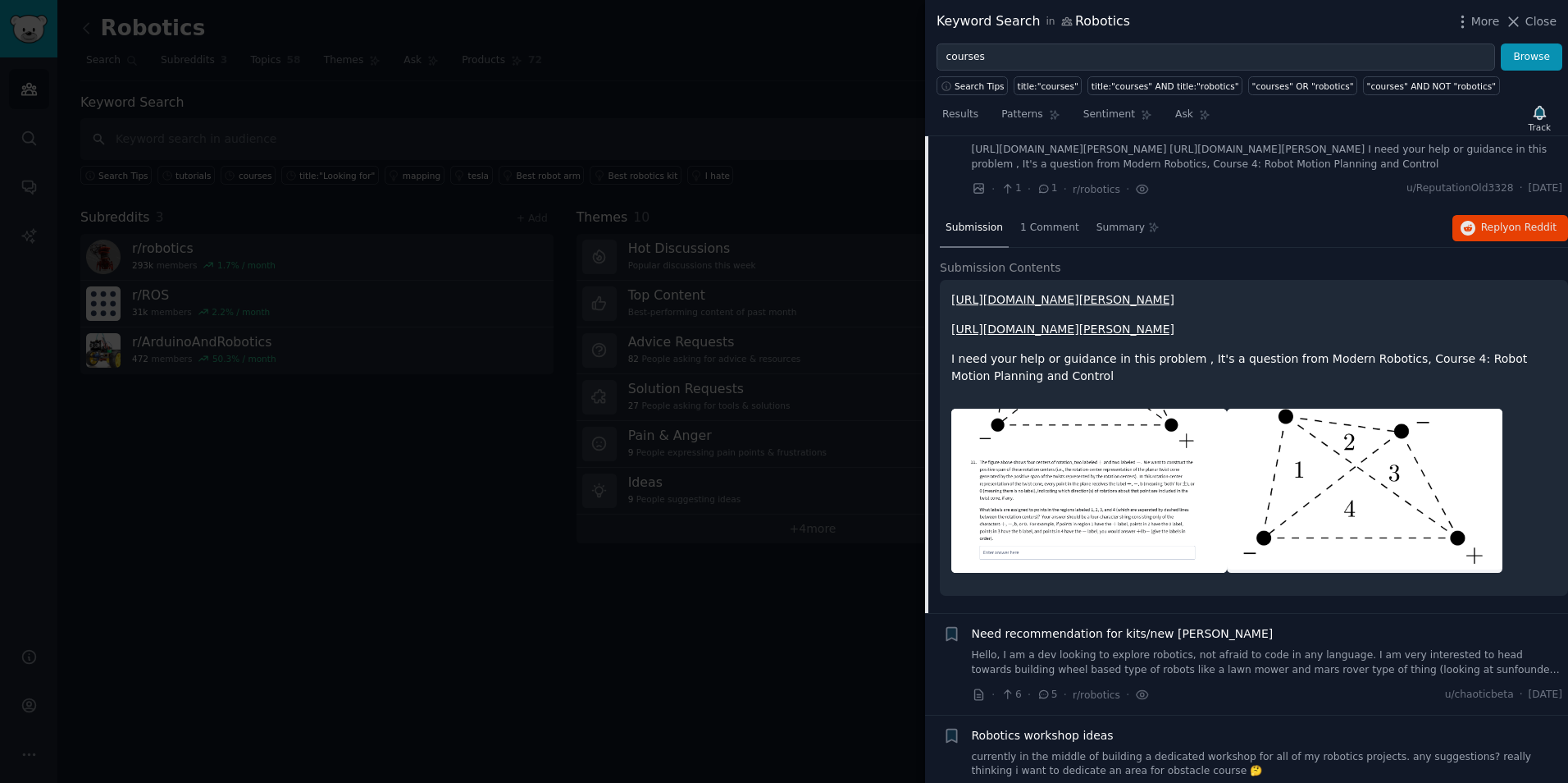
scroll to position [362, 0]
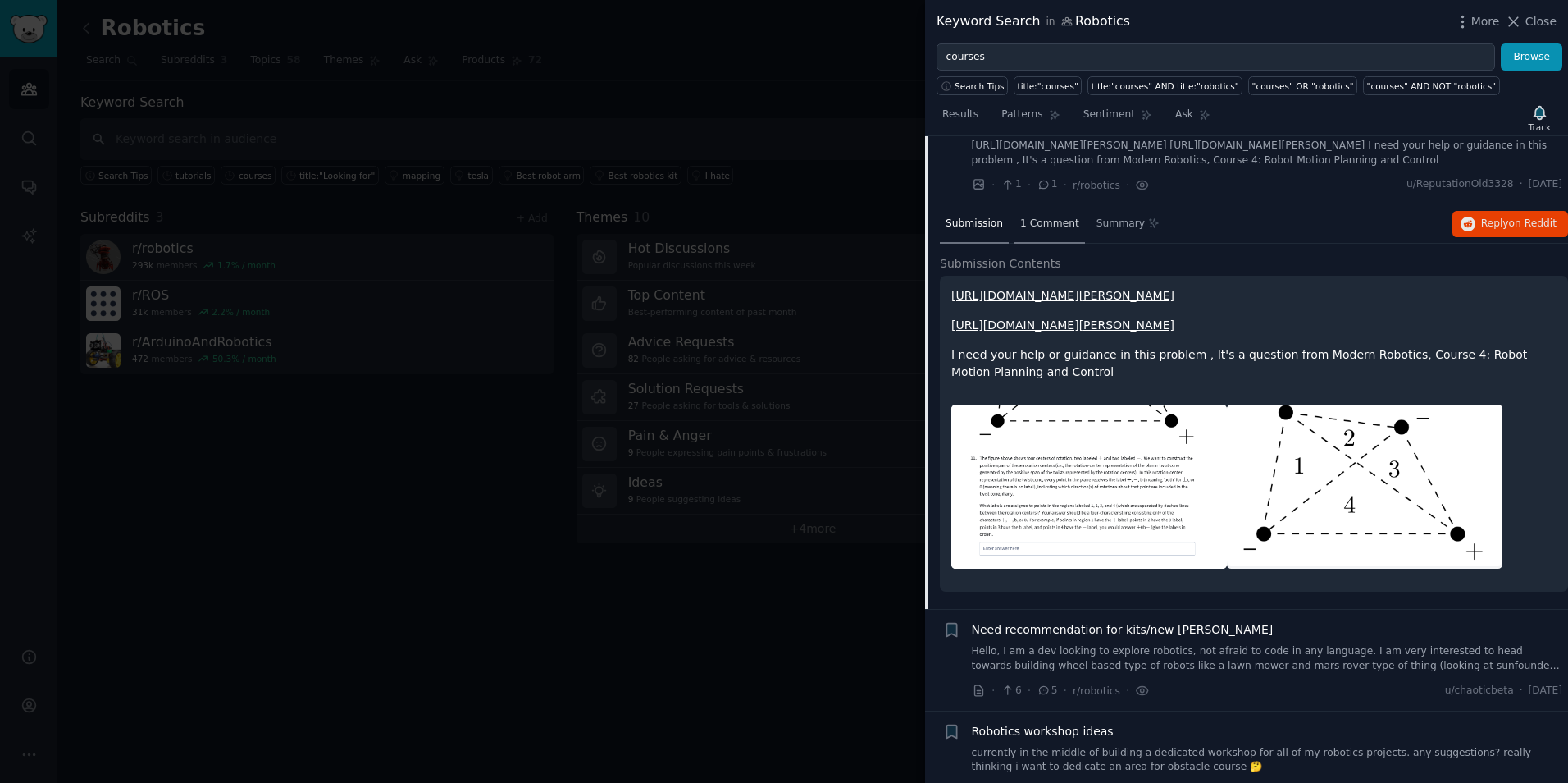
click at [1033, 233] on div "1 Comment" at bounding box center [1049, 225] width 71 height 39
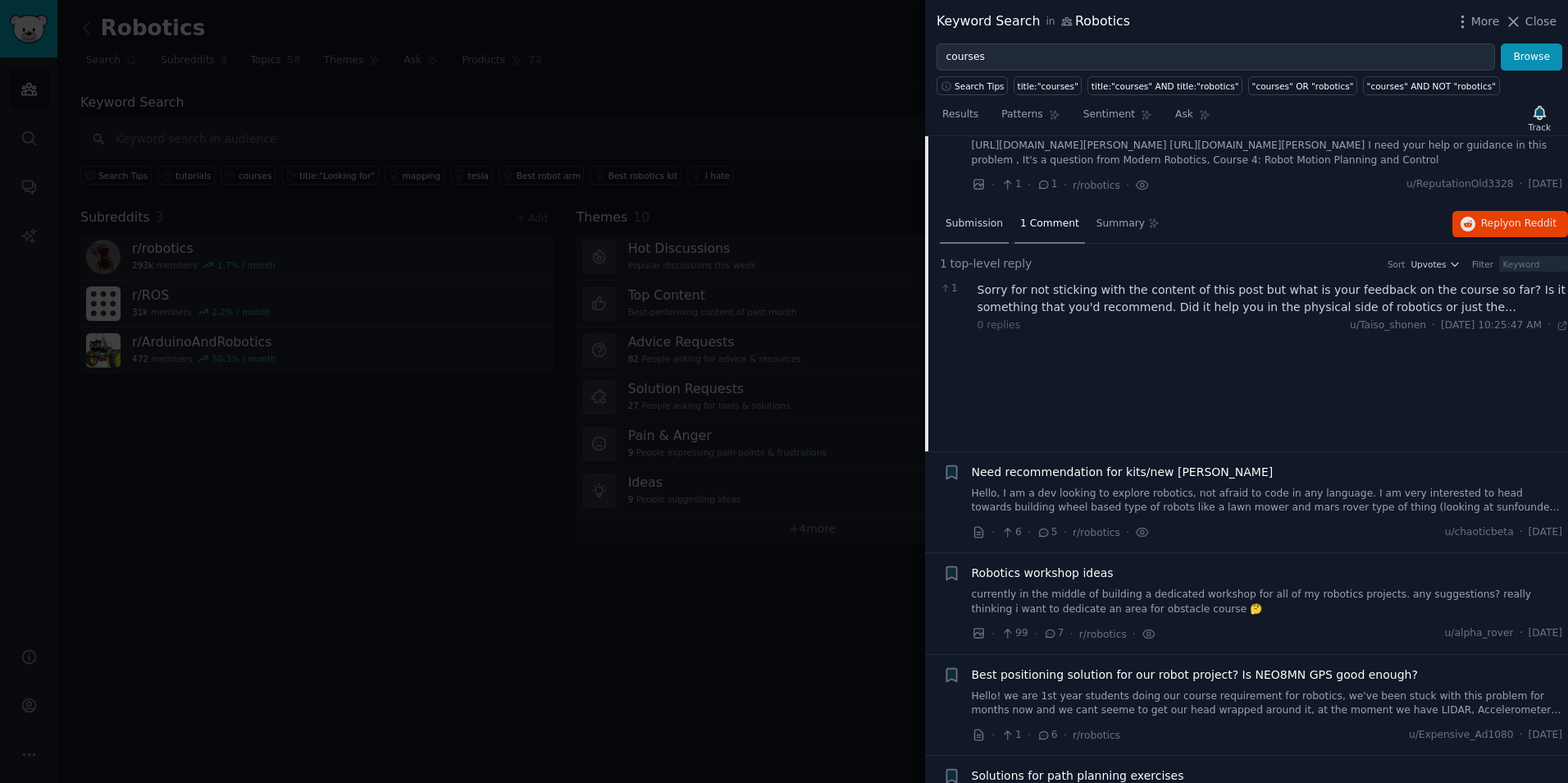
click at [943, 237] on div "Submission" at bounding box center [974, 225] width 69 height 39
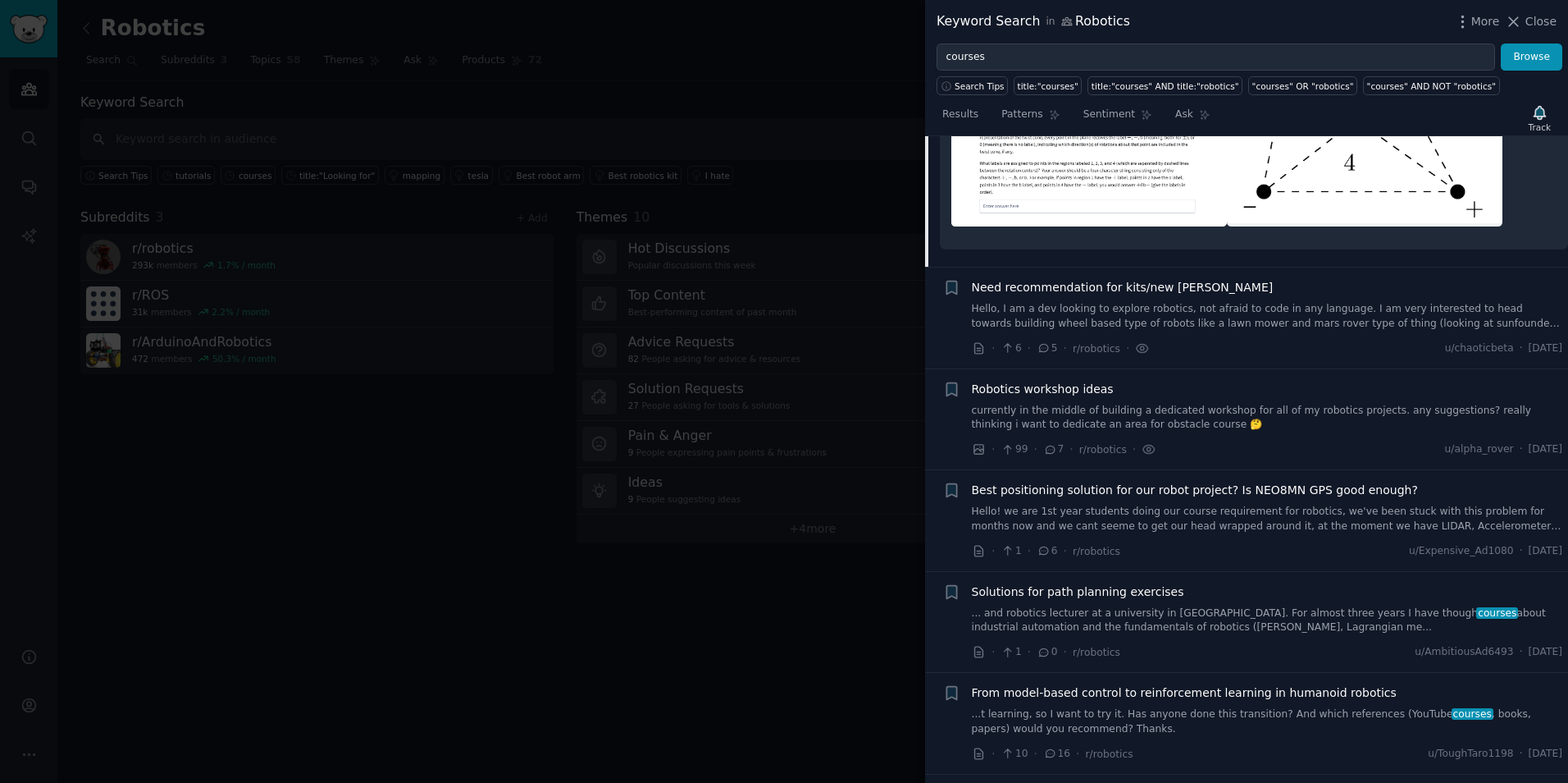
scroll to position [708, 0]
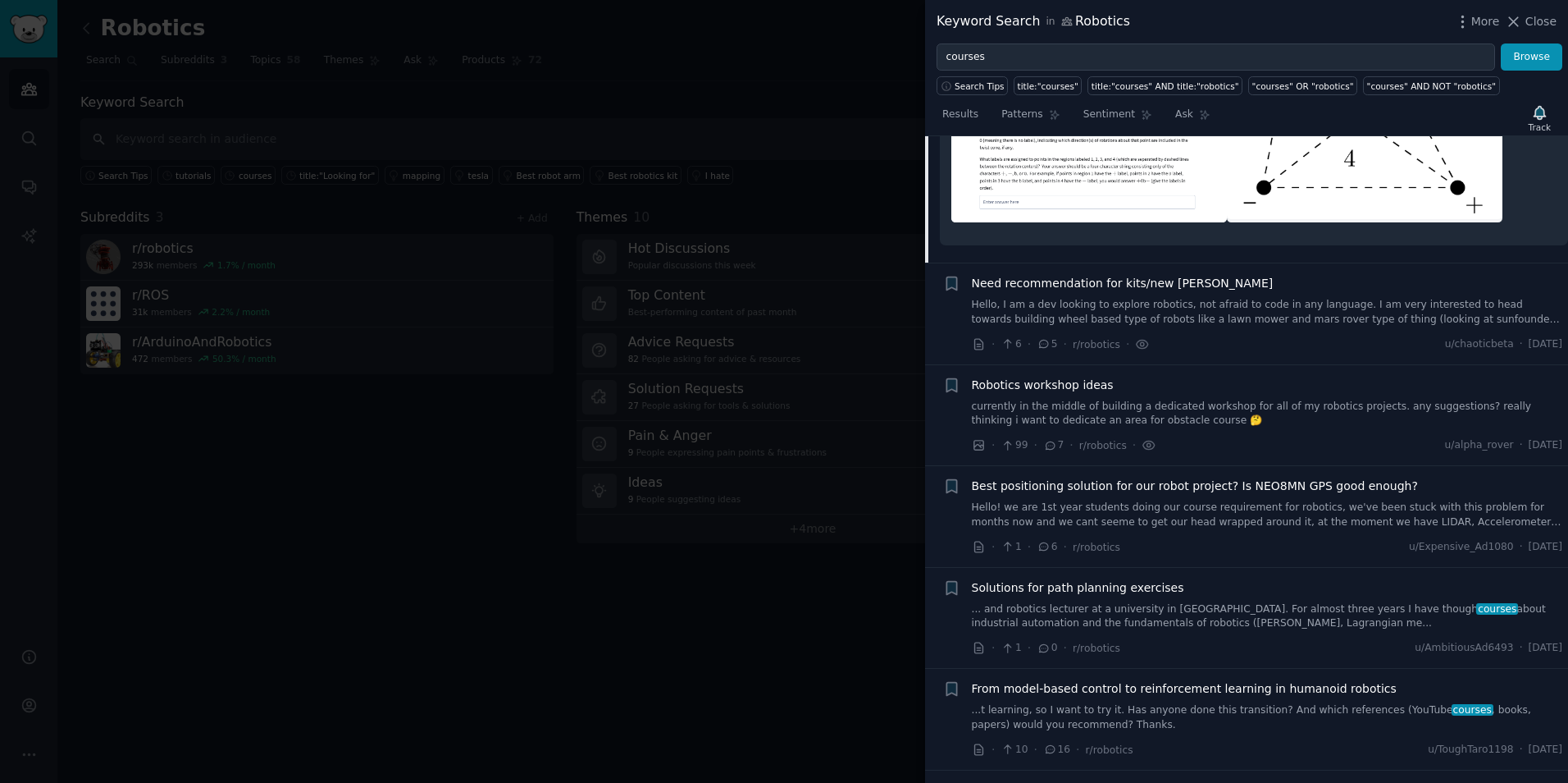
click at [1104, 292] on span "Need recommendation for kits/new [PERSON_NAME]" at bounding box center [1122, 284] width 302 height 17
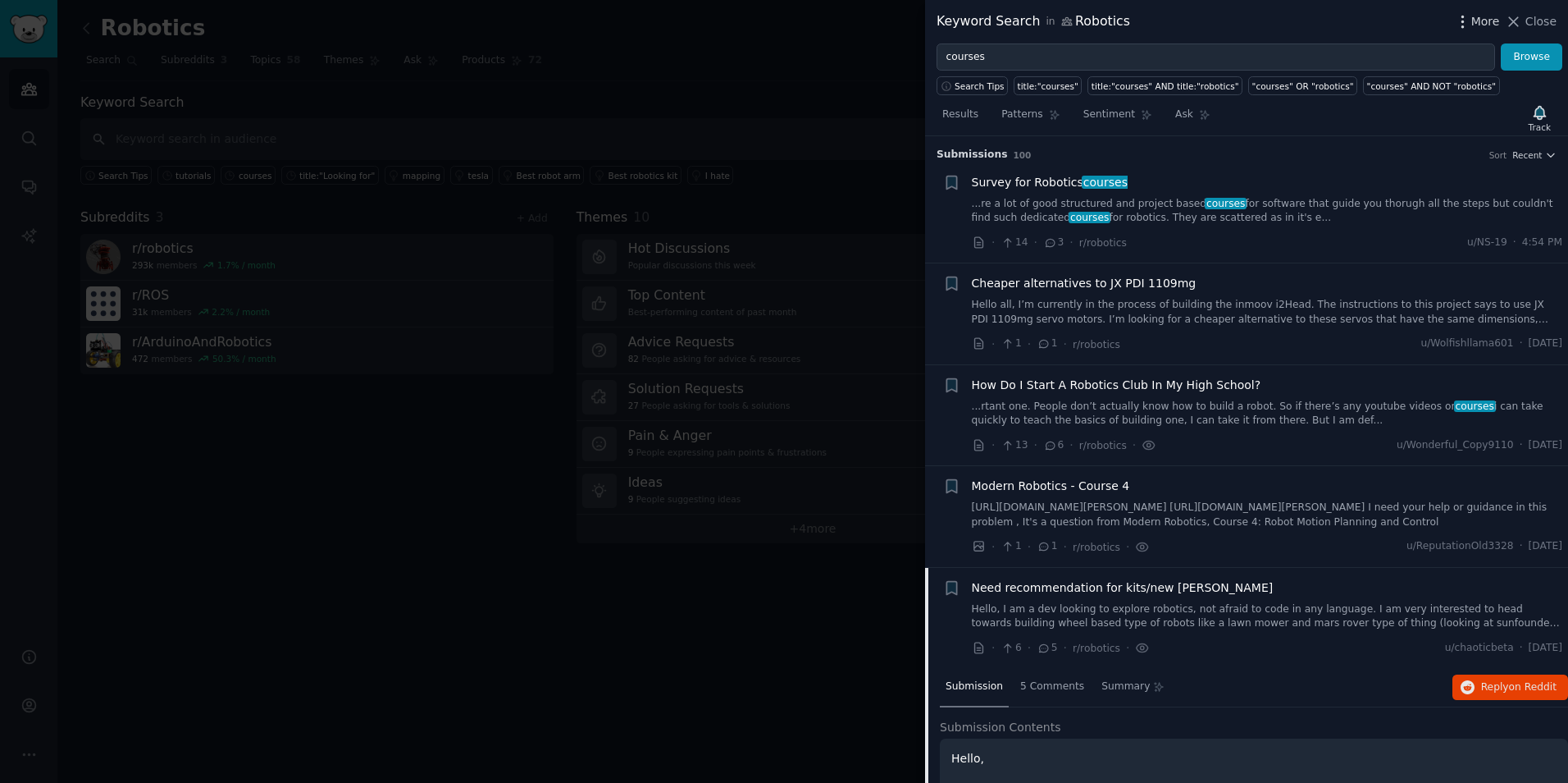
click at [1466, 24] on icon "button" at bounding box center [1463, 21] width 17 height 17
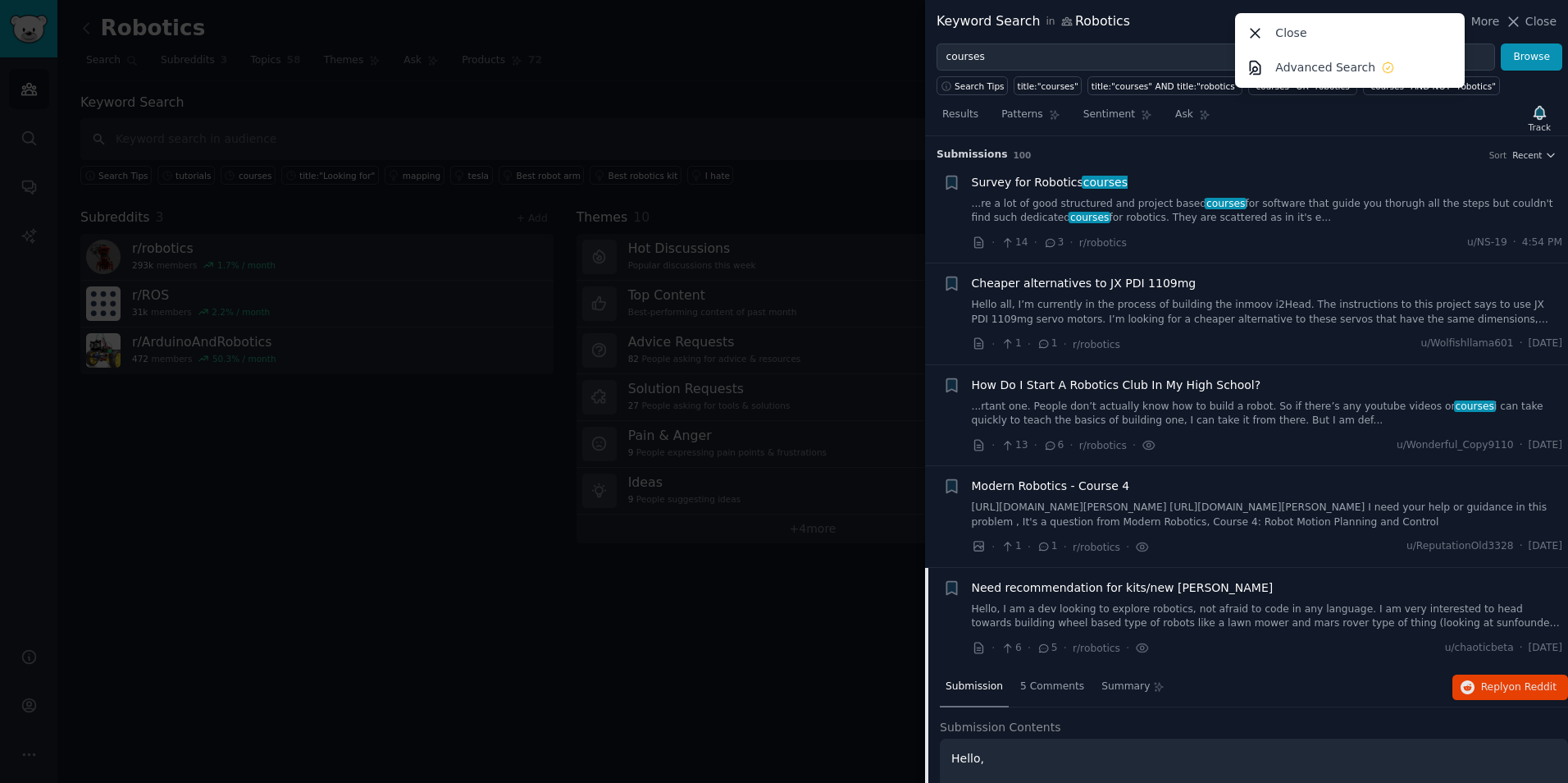
click at [1142, 15] on div "Keyword Search in Robotics More Close Advanced Search Close" at bounding box center [1247, 21] width 620 height 21
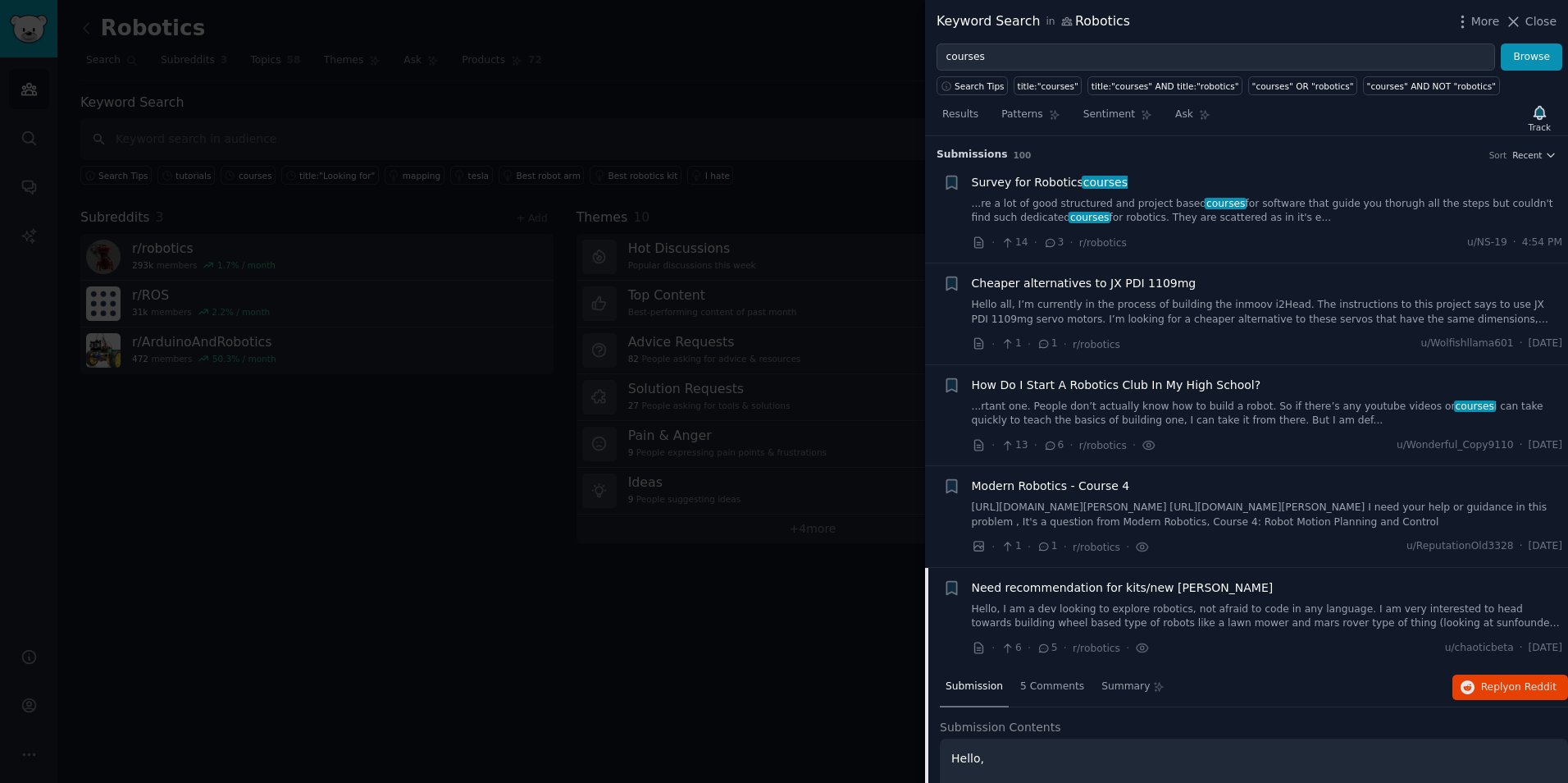
click at [1142, 15] on div "Keyword Search in Robotics More Close" at bounding box center [1247, 21] width 620 height 21
drag, startPoint x: 1142, startPoint y: 15, endPoint x: 1255, endPoint y: 174, distance: 195.1
click at [1255, 174] on div "Survey for Robotics courses" at bounding box center [1267, 182] width 591 height 17
